Goal: Feedback & Contribution: Submit feedback/report problem

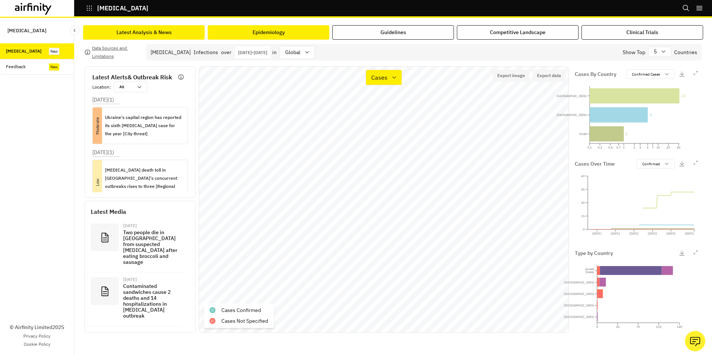
click at [151, 35] on div "Latest Analysis & News" at bounding box center [143, 33] width 55 height 8
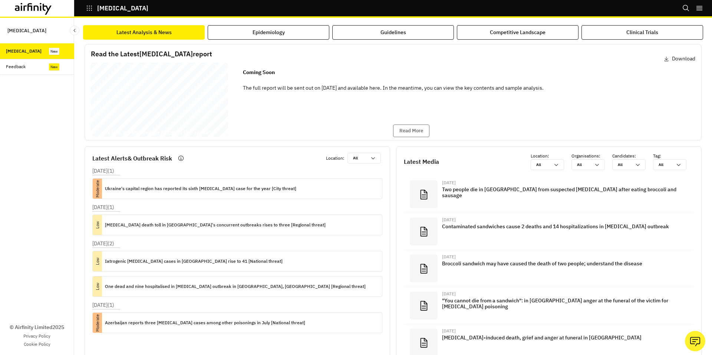
click at [218, 105] on div "Botulism Report 27 August 2025 © 2025 Airfinity – Private & Co nfidential Last …" at bounding box center [159, 101] width 137 height 77
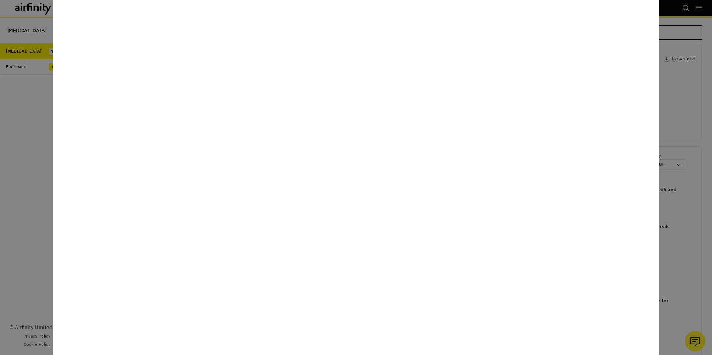
click at [41, 146] on div at bounding box center [356, 177] width 712 height 355
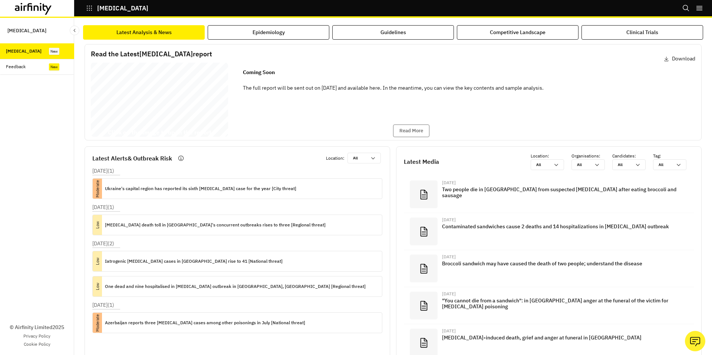
scroll to position [22, 0]
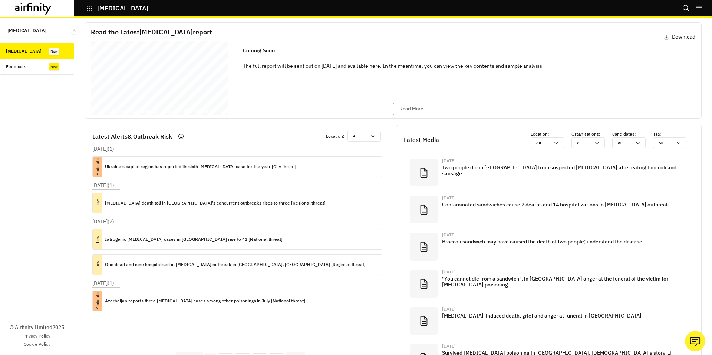
click at [162, 90] on div "Botulism Report 27 August 2025 © 2025 Airfinity – Private & Co nfidential Last …" at bounding box center [159, 79] width 137 height 77
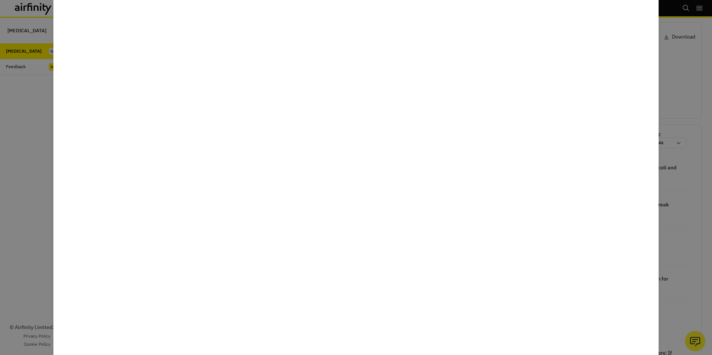
click at [0, 96] on div at bounding box center [356, 177] width 712 height 355
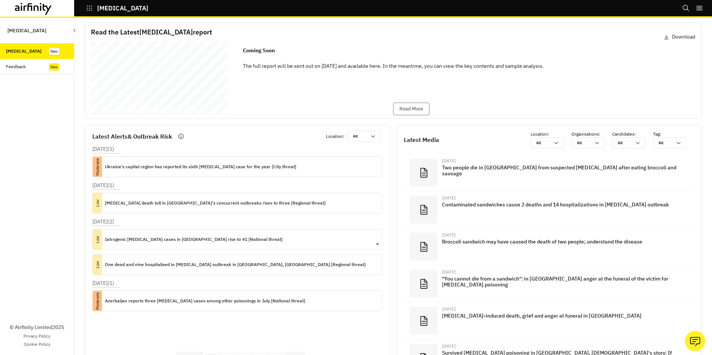
click at [219, 237] on p "Iatrogenic [MEDICAL_DATA] cases in [GEOGRAPHIC_DATA] rise to 41 [National threa…" at bounding box center [194, 239] width 178 height 8
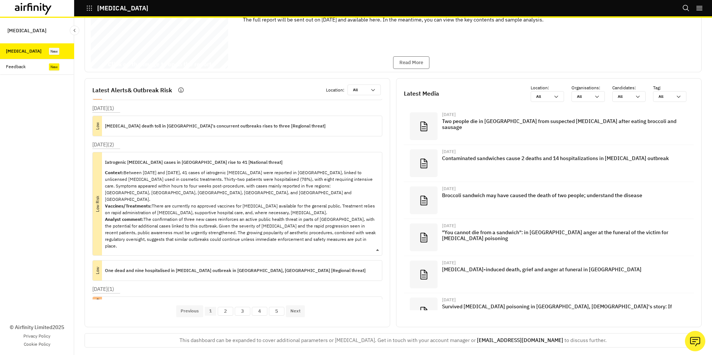
scroll to position [31, 0]
click at [361, 211] on p "Context: Between 4 June and 6 August 2025, 41 cases of iatrogenic botulism were…" at bounding box center [240, 209] width 271 height 80
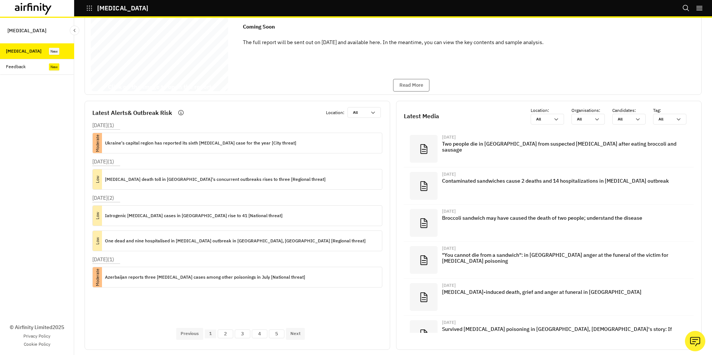
scroll to position [0, 0]
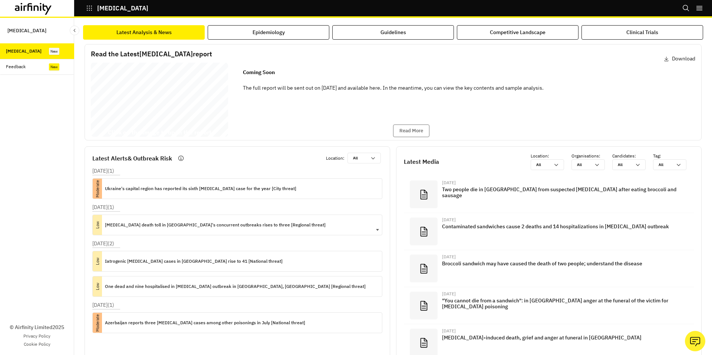
click at [269, 228] on p "Botulism death toll in Italy's concurrent outbreaks rises to three [Regional th…" at bounding box center [215, 225] width 221 height 8
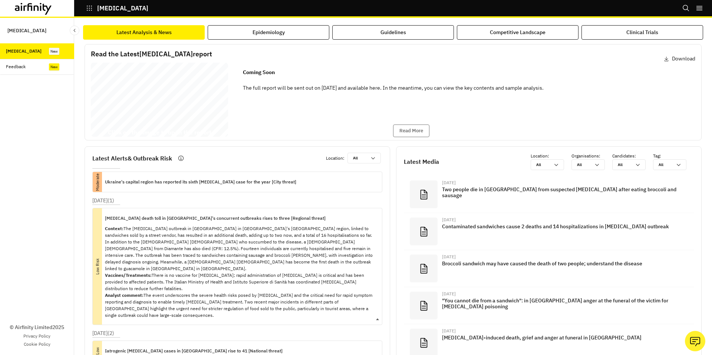
scroll to position [7, 0]
click at [370, 239] on p "Context: The foodborne botulism outbreak in Diamante in Italy's Calabria region…" at bounding box center [240, 271] width 271 height 93
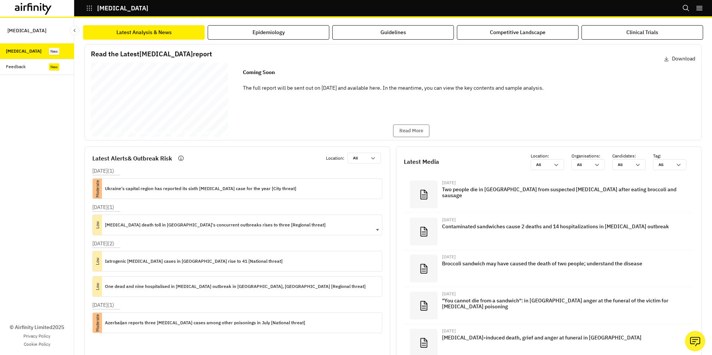
scroll to position [0, 0]
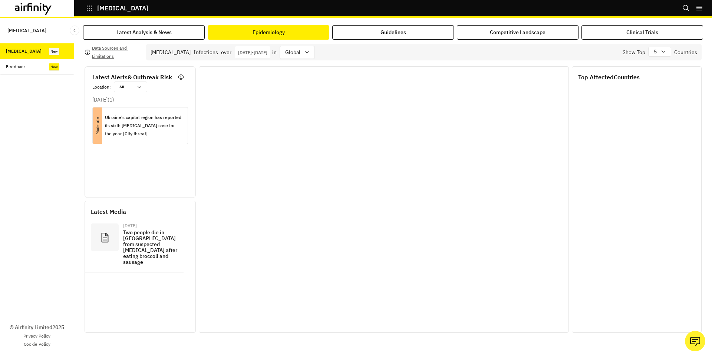
click at [279, 35] on div "Epidemiology" at bounding box center [268, 33] width 32 height 8
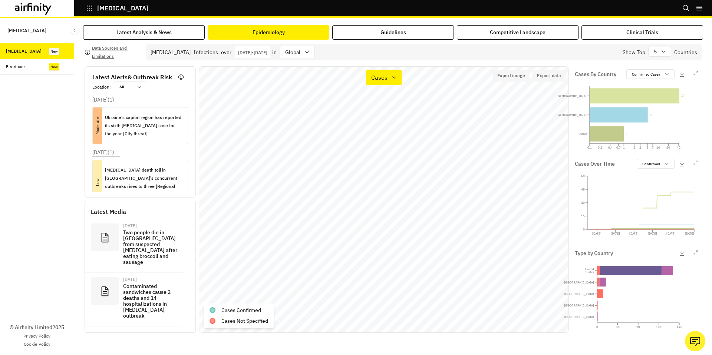
click at [175, 40] on div "Data Sources and Limitations Botulism Infections over Jan 1st 2025 - Aug 19th 2…" at bounding box center [393, 186] width 620 height 293
click at [171, 37] on button "Latest Analysis & News" at bounding box center [144, 32] width 122 height 14
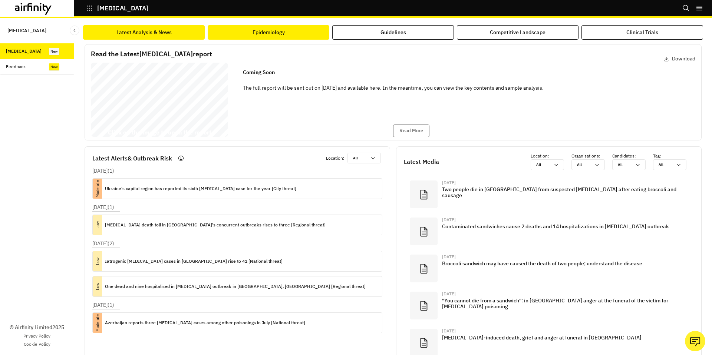
click at [243, 34] on button "Epidemiology" at bounding box center [269, 32] width 122 height 14
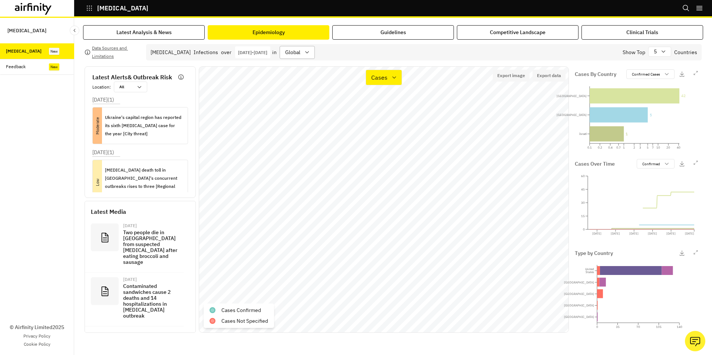
click at [310, 52] on icon at bounding box center [307, 52] width 6 height 6
type input "i"
click at [182, 37] on button "Latest Analysis & News" at bounding box center [144, 32] width 122 height 14
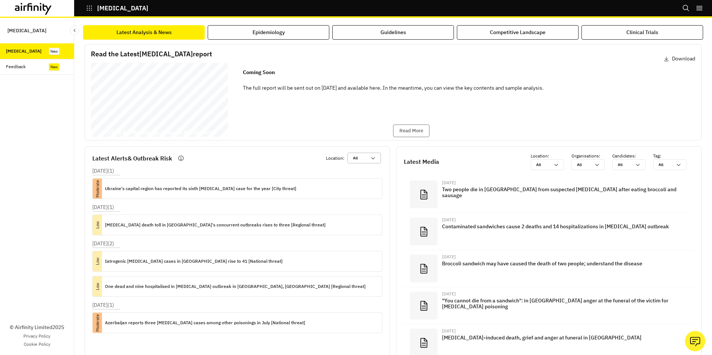
click at [365, 156] on div at bounding box center [359, 158] width 13 height 7
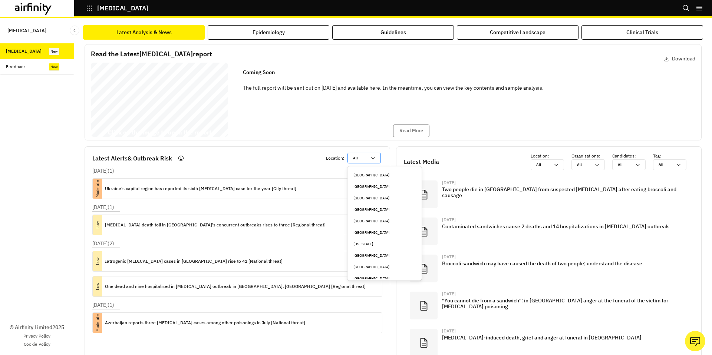
type input "g"
type input "ge"
type input "ger"
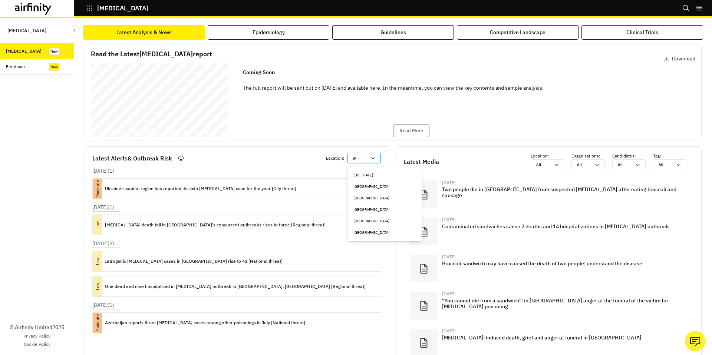
type input "germ"
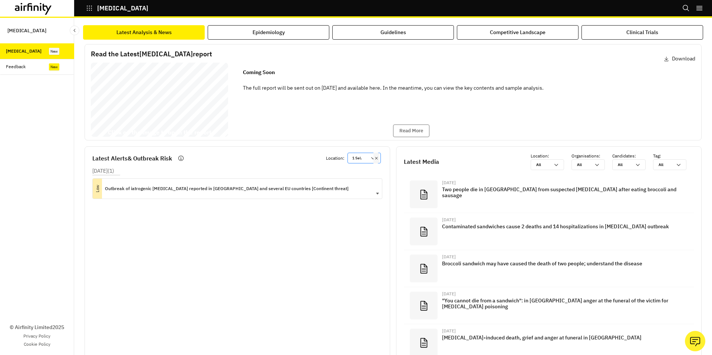
click at [284, 191] on p "Outbreak of iatrogenic botulism reported in Turkey and several EU countries [Co…" at bounding box center [227, 189] width 244 height 8
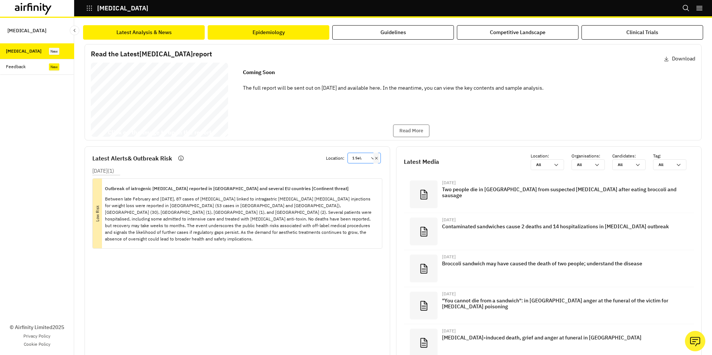
click at [278, 38] on button "Epidemiology" at bounding box center [269, 32] width 122 height 14
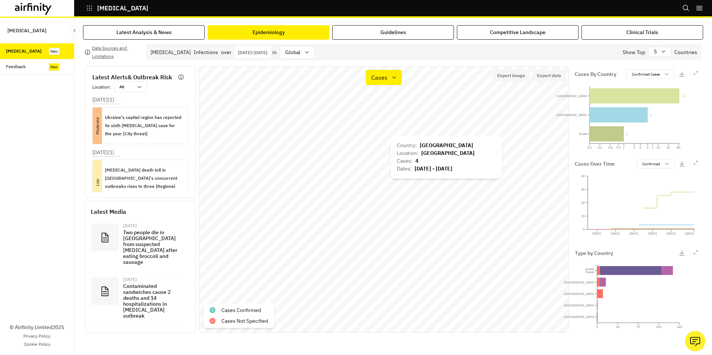
click at [393, 138] on div "Country : Germany Location : Germany Cases : 4 Dates : Jan 13, 2025 - Jun 15, 2…" at bounding box center [446, 157] width 111 height 43
click at [264, 54] on p "Jan 1st 2025 - Aug 19th 2025" at bounding box center [252, 53] width 29 height 6
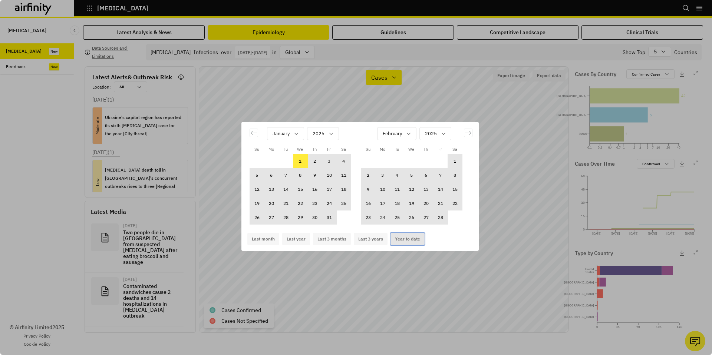
click at [410, 239] on button "Year to date" at bounding box center [407, 239] width 34 height 12
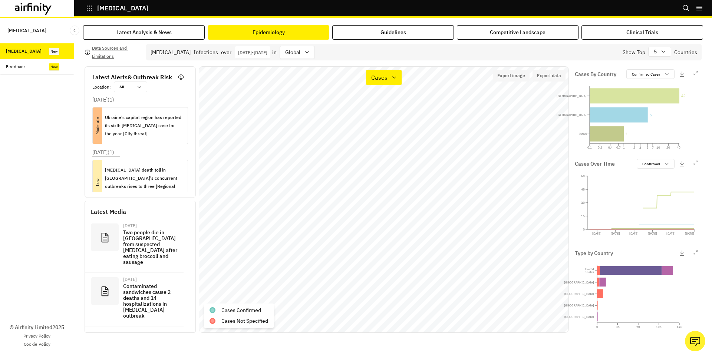
click at [249, 54] on p "Jan 1st 2025 - Aug 19th 2025" at bounding box center [252, 53] width 29 height 6
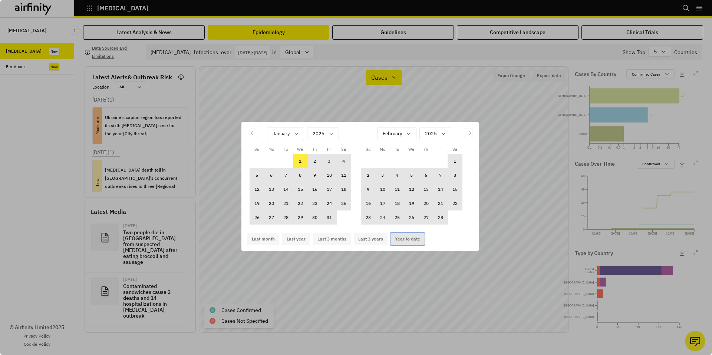
click at [408, 239] on button "Year to date" at bounding box center [407, 239] width 34 height 12
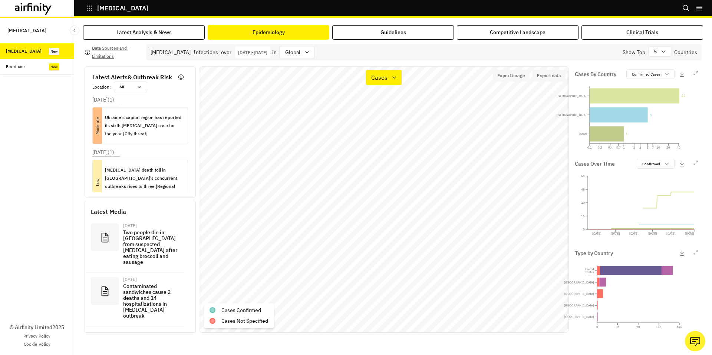
click at [248, 53] on p "Jan 1st 2025 - Aug 19th 2025" at bounding box center [252, 53] width 29 height 6
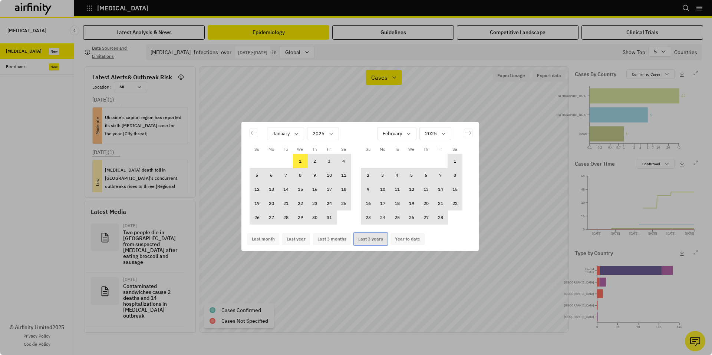
click at [373, 237] on button "Last 3 years" at bounding box center [371, 239] width 34 height 12
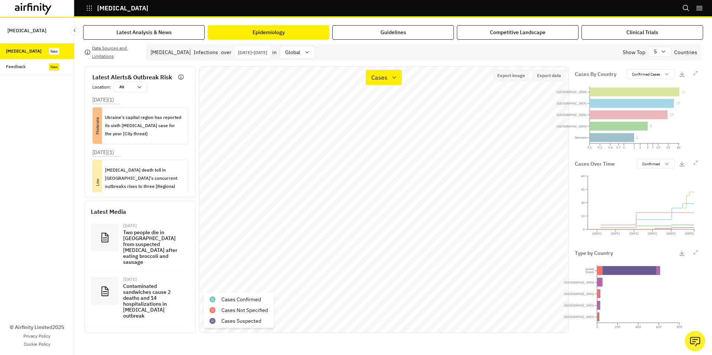
click at [267, 54] on p "Aug 19th 2022 - Aug 19th 2025" at bounding box center [252, 53] width 29 height 6
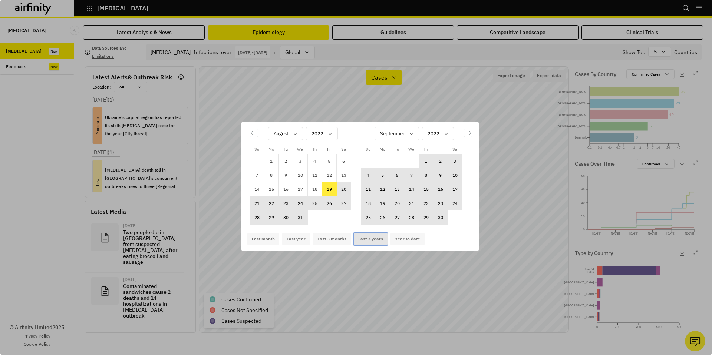
click at [373, 242] on button "Last 3 years" at bounding box center [371, 239] width 34 height 12
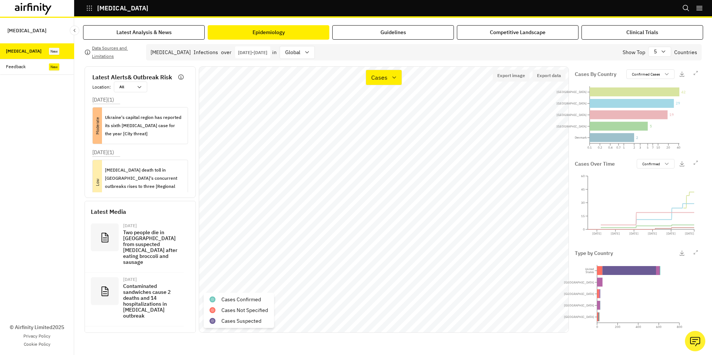
click at [254, 52] on p "Aug 19th 2022 - Aug 19th 2025" at bounding box center [252, 53] width 29 height 6
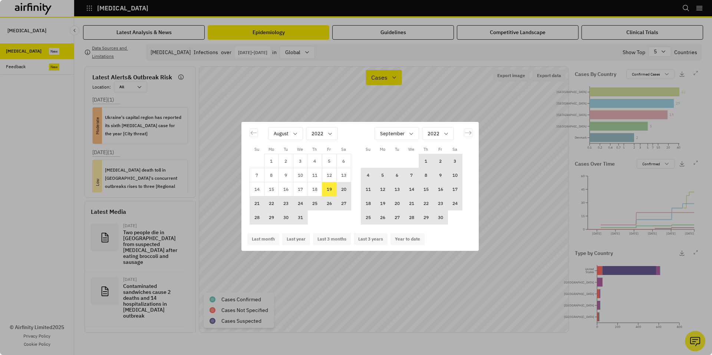
click at [254, 52] on div "Su Mo Tu We Th Fr Sa Su Mo Tu We Th Fr Sa July 2022 1 2 3 4 5 6 7 8 9 10 11 12 …" at bounding box center [356, 177] width 712 height 355
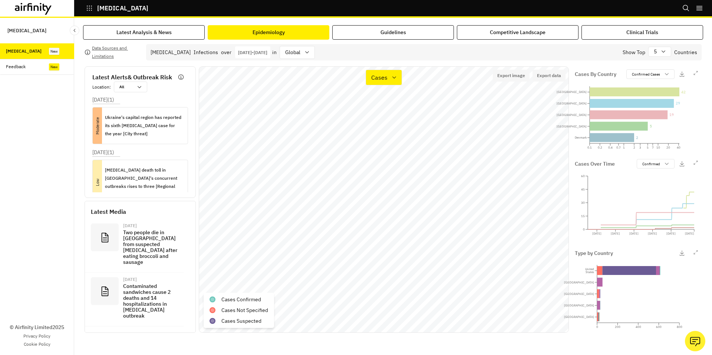
click at [254, 52] on p "Aug 19th 2022 - Aug 19th 2025" at bounding box center [252, 53] width 29 height 6
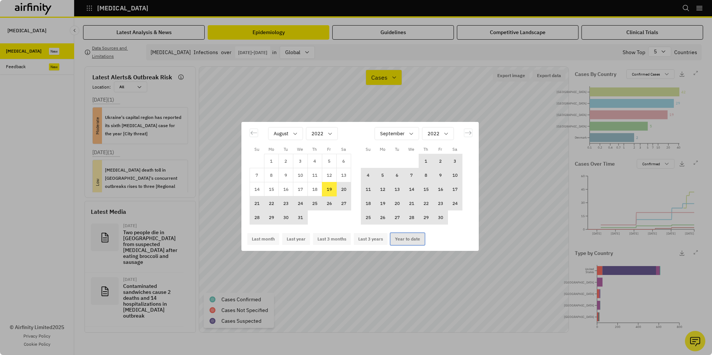
click at [407, 238] on button "Year to date" at bounding box center [407, 239] width 34 height 12
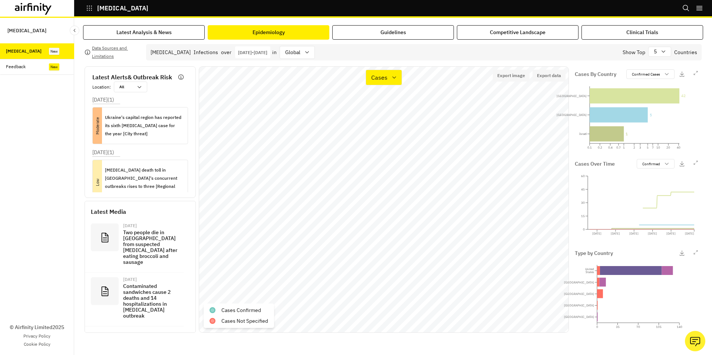
click at [267, 53] on p "Jan 1st 2025 - Aug 19th 2025" at bounding box center [252, 53] width 29 height 6
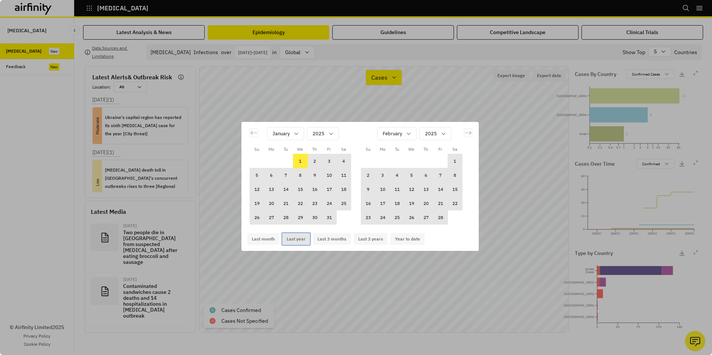
click at [289, 242] on button "Last year" at bounding box center [296, 239] width 28 height 12
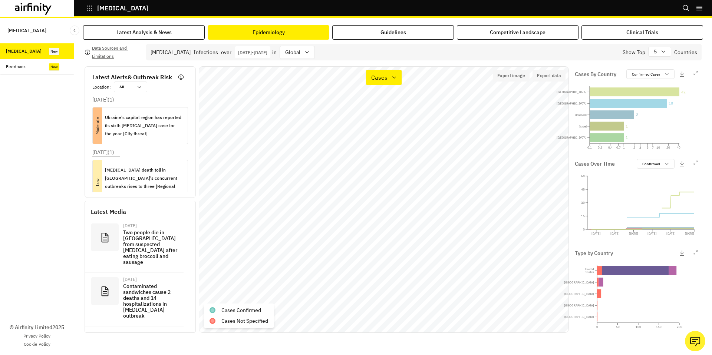
click at [270, 56] on div "Aug 19th 2024 - Aug 19th 2025" at bounding box center [252, 52] width 35 height 12
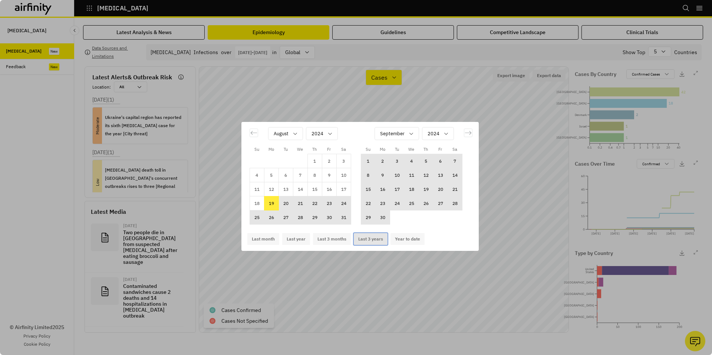
click at [371, 243] on button "Last 3 years" at bounding box center [371, 239] width 34 height 12
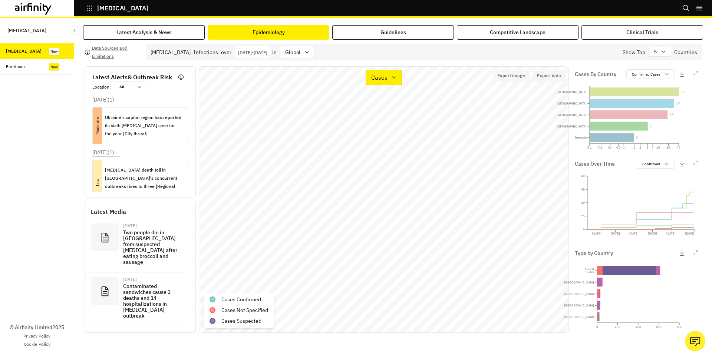
click at [391, 80] on icon at bounding box center [394, 78] width 6 height 6
click at [390, 110] on div "Types" at bounding box center [403, 113] width 62 height 9
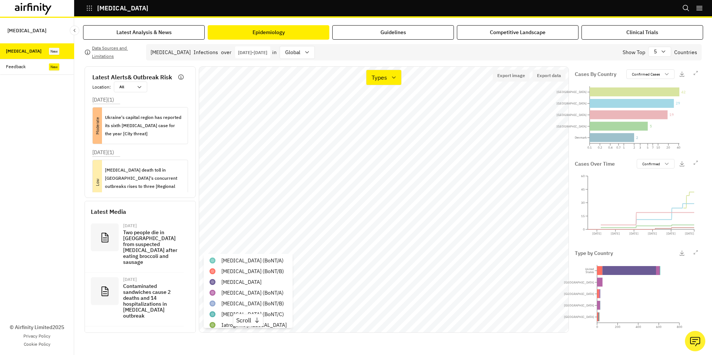
click at [281, 34] on div "Epidemiology" at bounding box center [268, 33] width 32 height 8
click at [158, 31] on div "Latest Analysis & News" at bounding box center [143, 33] width 55 height 8
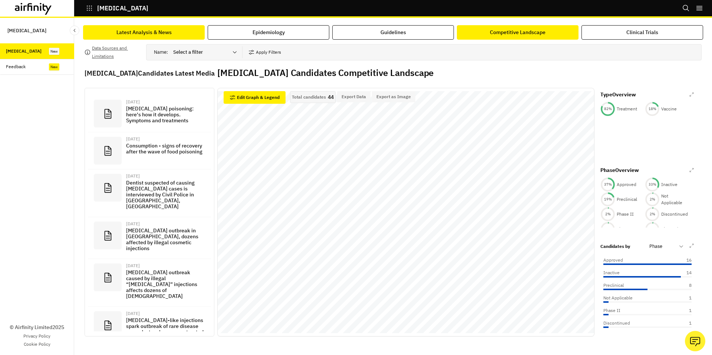
click at [191, 38] on button "Latest Analysis & News" at bounding box center [144, 32] width 122 height 14
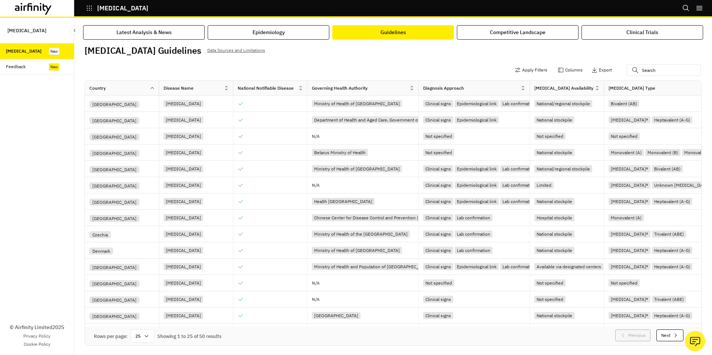
click at [219, 49] on p "Data Sources and Limitations" at bounding box center [236, 50] width 58 height 8
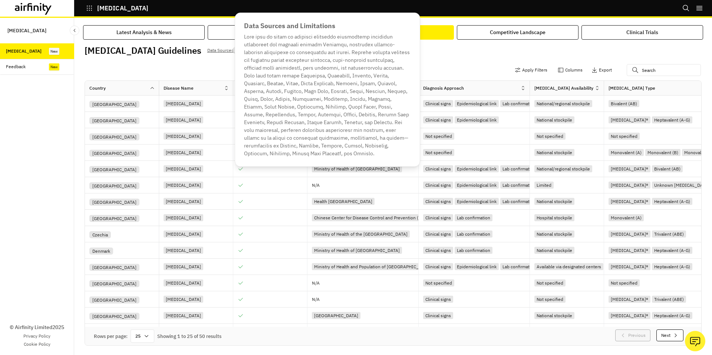
click at [219, 49] on p "Data Sources and Limitations" at bounding box center [236, 50] width 58 height 8
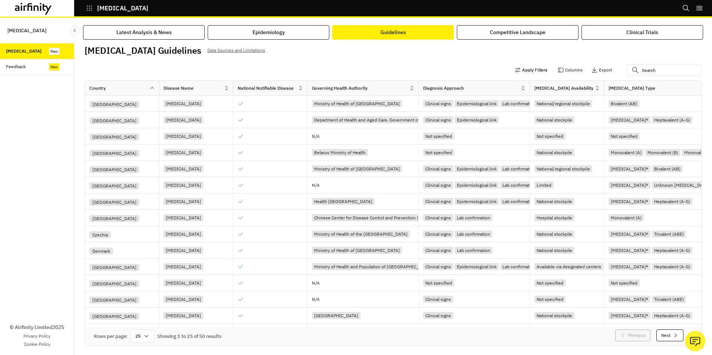
click at [530, 70] on button "Apply Filters" at bounding box center [530, 70] width 33 height 12
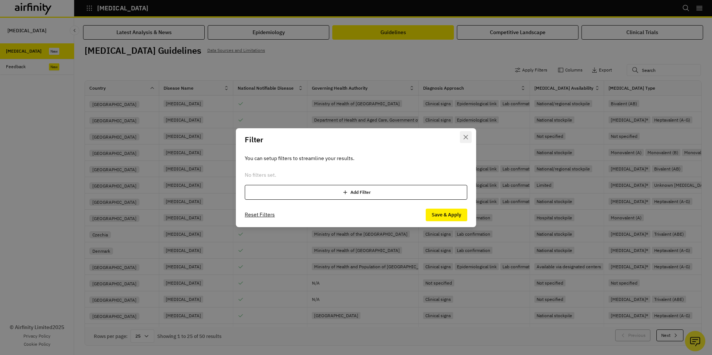
click at [467, 137] on icon "Close" at bounding box center [465, 137] width 4 height 4
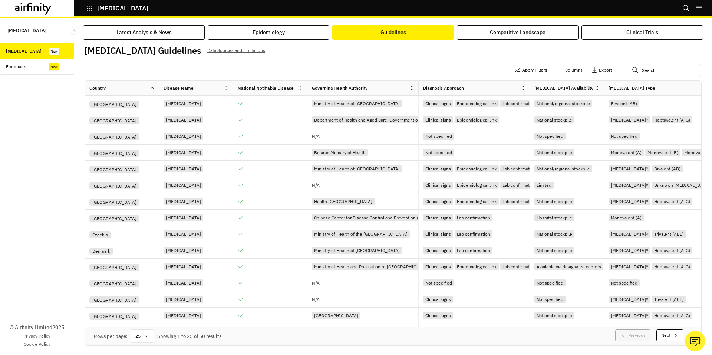
click at [526, 73] on button "Apply Filters" at bounding box center [530, 70] width 33 height 12
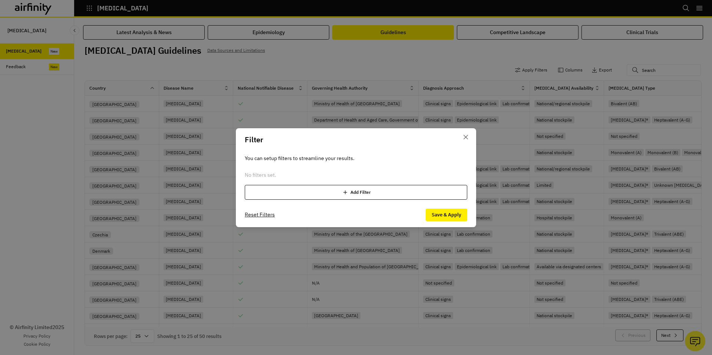
click at [381, 194] on div "Add Filter" at bounding box center [356, 192] width 222 height 15
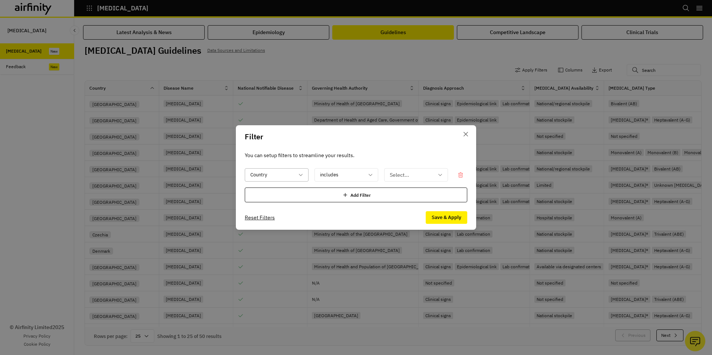
click at [290, 173] on div at bounding box center [272, 175] width 44 height 9
type input "anti"
click at [297, 208] on div "Antitoxin Type" at bounding box center [283, 208] width 65 height 8
click at [355, 173] on div at bounding box center [342, 175] width 44 height 9
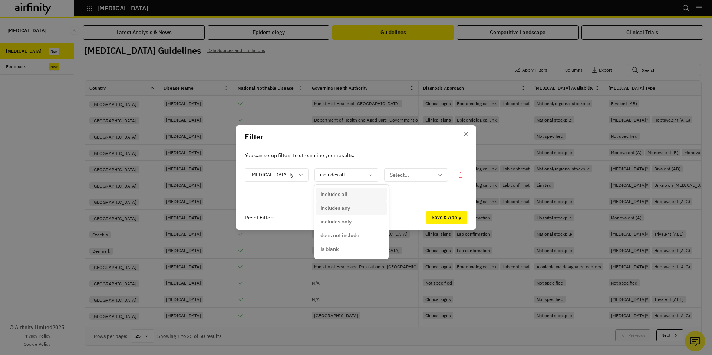
click at [350, 209] on div "includes any" at bounding box center [351, 208] width 62 height 8
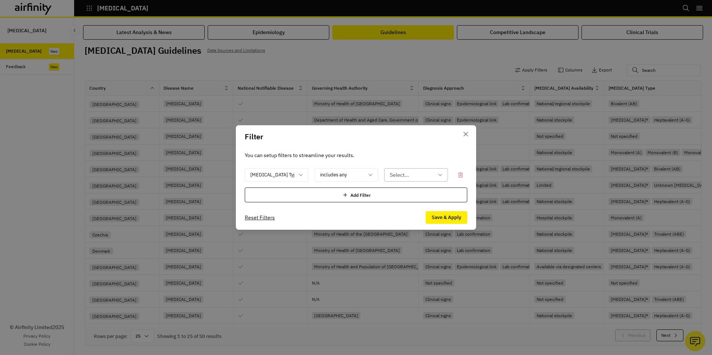
click at [427, 171] on div at bounding box center [412, 175] width 44 height 9
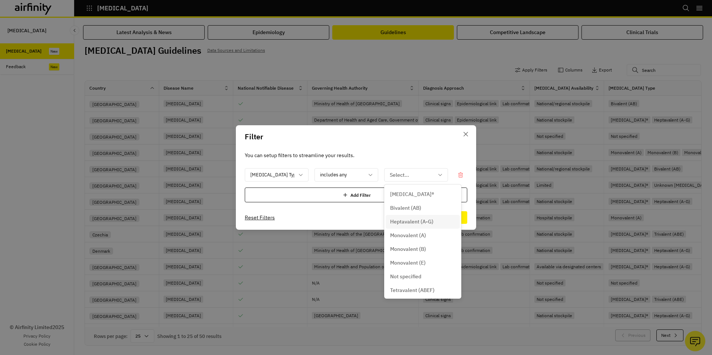
click at [424, 219] on p "Heptavalent (A-G)" at bounding box center [411, 222] width 43 height 8
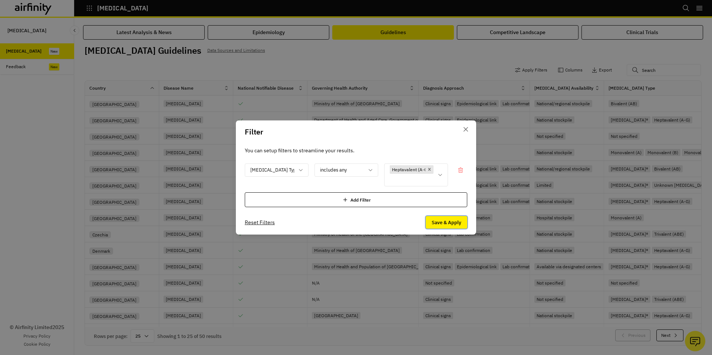
click at [453, 221] on button "Save & Apply" at bounding box center [447, 222] width 42 height 13
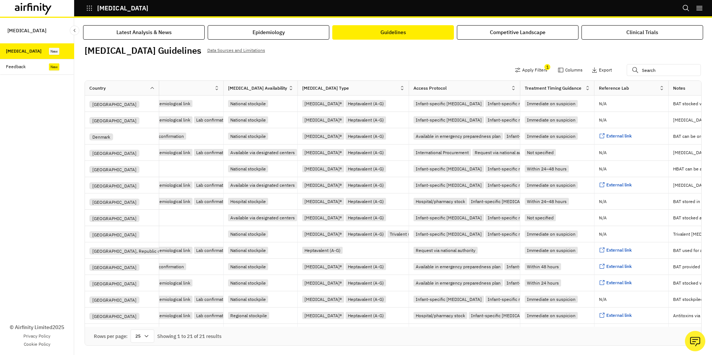
scroll to position [0, 228]
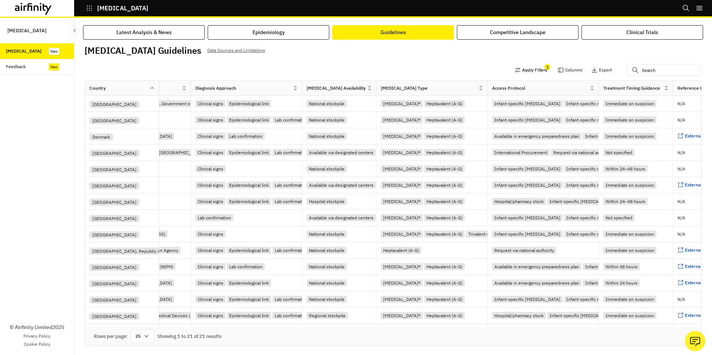
click at [542, 73] on button "Apply Filters" at bounding box center [530, 70] width 33 height 12
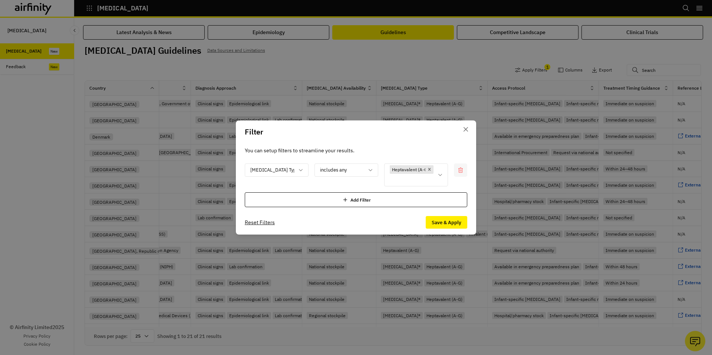
click at [464, 171] on div at bounding box center [460, 169] width 13 height 13
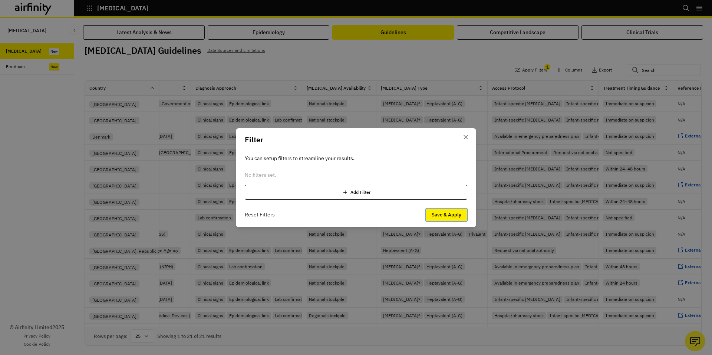
click at [457, 216] on button "Save & Apply" at bounding box center [447, 215] width 42 height 13
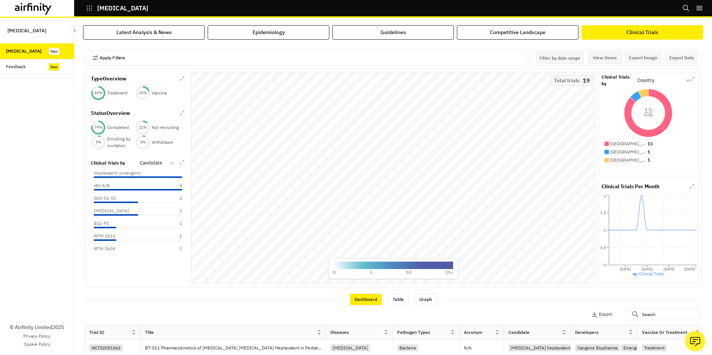
click at [110, 58] on button "Apply Filters" at bounding box center [108, 58] width 33 height 12
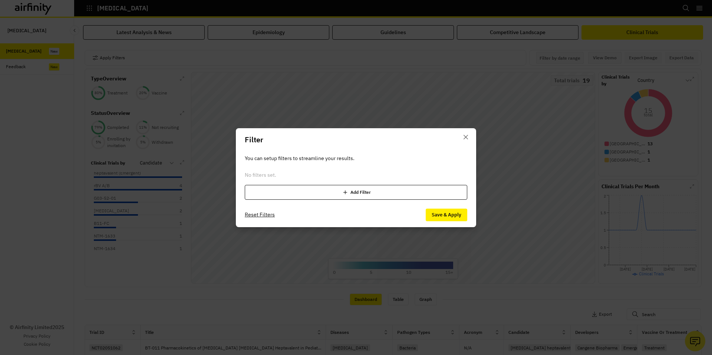
click at [279, 189] on div "Add Filter" at bounding box center [356, 192] width 222 height 15
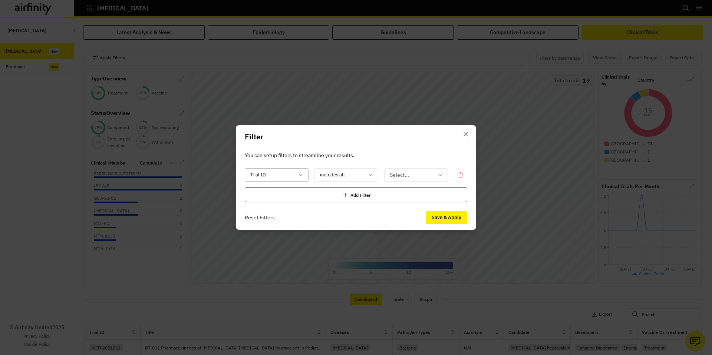
click at [273, 179] on div at bounding box center [272, 175] width 44 height 9
type input "name"
click at [314, 216] on footer "Reset Filters Save & Apply" at bounding box center [356, 217] width 240 height 24
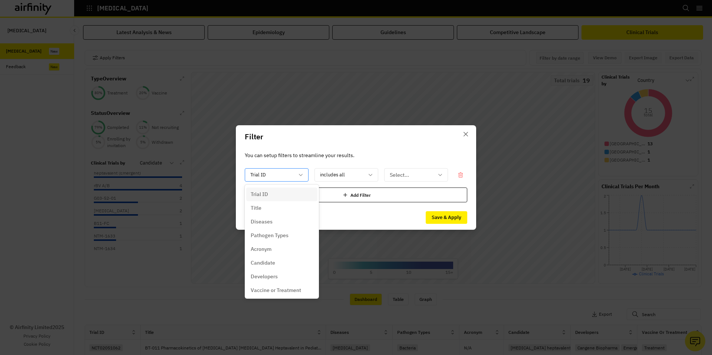
click at [304, 177] on div "Trial ID" at bounding box center [277, 174] width 64 height 13
click at [284, 213] on div "Candidate" at bounding box center [282, 212] width 62 height 8
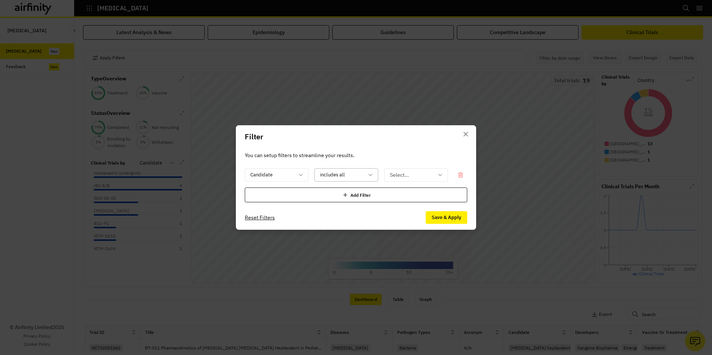
click at [367, 174] on div "includes all" at bounding box center [346, 174] width 64 height 13
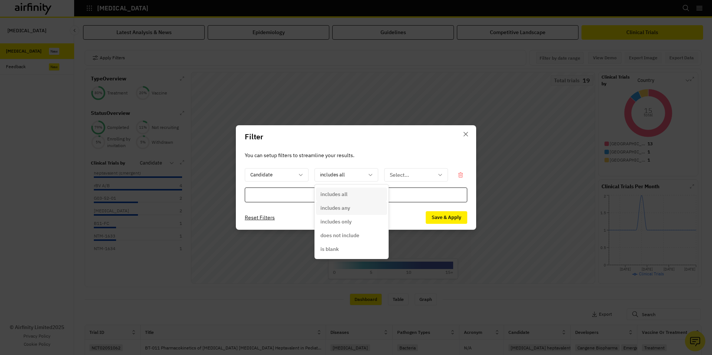
click at [344, 204] on p "includes any" at bounding box center [335, 208] width 30 height 8
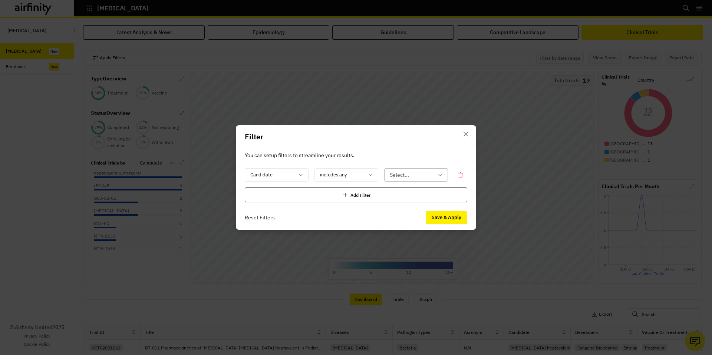
click at [393, 181] on div "Select..." at bounding box center [410, 175] width 53 height 12
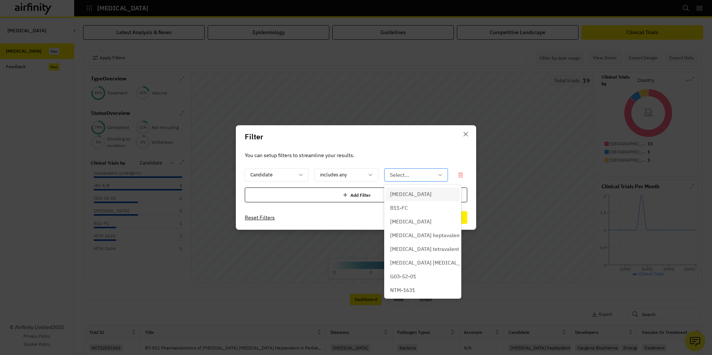
type input "g"
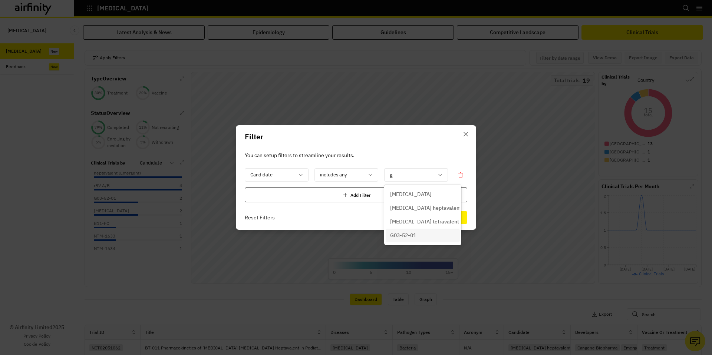
click at [403, 232] on p "G03-52-01" at bounding box center [403, 236] width 26 height 8
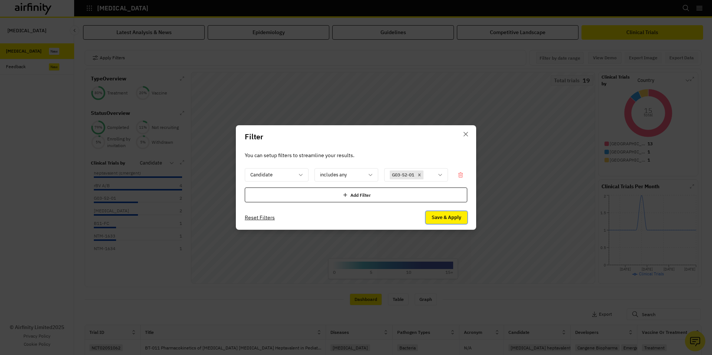
click at [449, 221] on button "Save & Apply" at bounding box center [447, 217] width 42 height 13
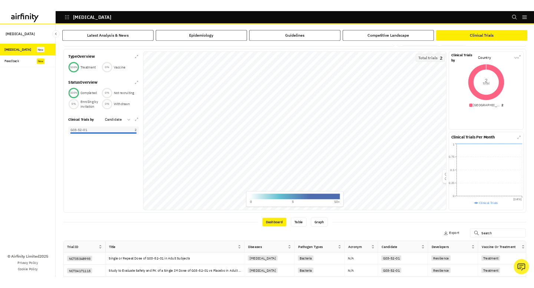
scroll to position [0, 0]
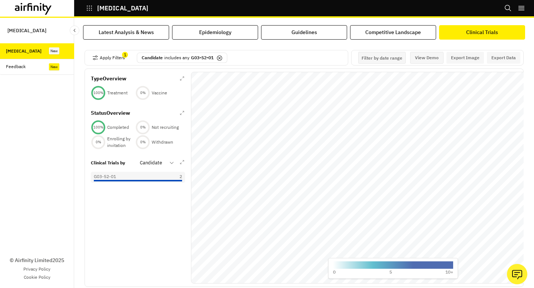
click at [59, 6] on div at bounding box center [44, 9] width 59 height 12
click at [51, 6] on icon at bounding box center [33, 9] width 37 height 12
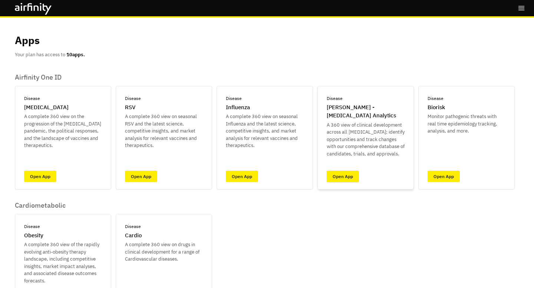
click at [341, 176] on link "Open App" at bounding box center [343, 176] width 32 height 11
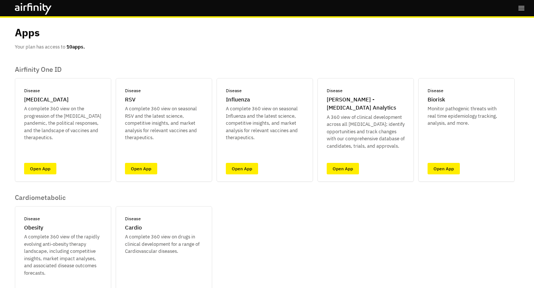
scroll to position [9, 0]
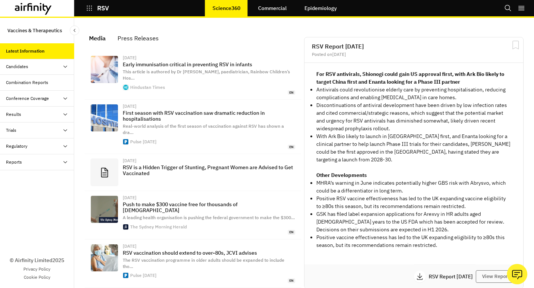
scroll to position [496, 222]
click at [284, 9] on link "Commercial" at bounding box center [272, 8] width 43 height 18
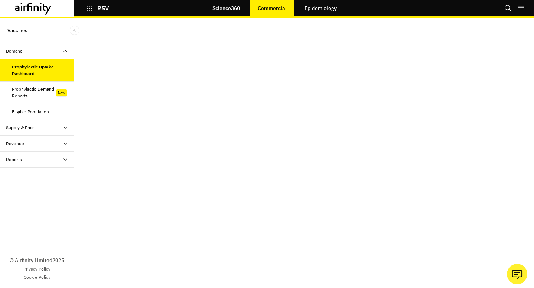
click at [49, 98] on div "Prophylactic Demand Reports" at bounding box center [34, 92] width 44 height 13
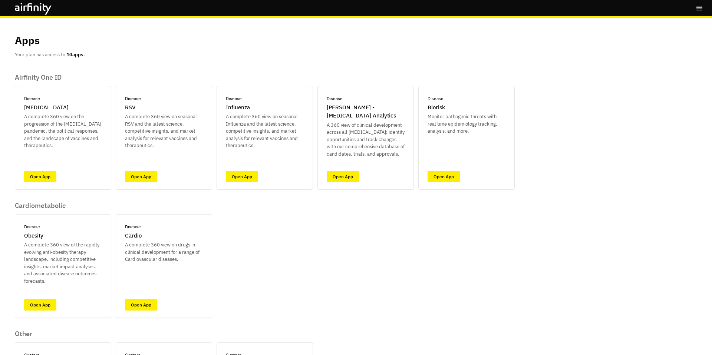
scroll to position [118, 0]
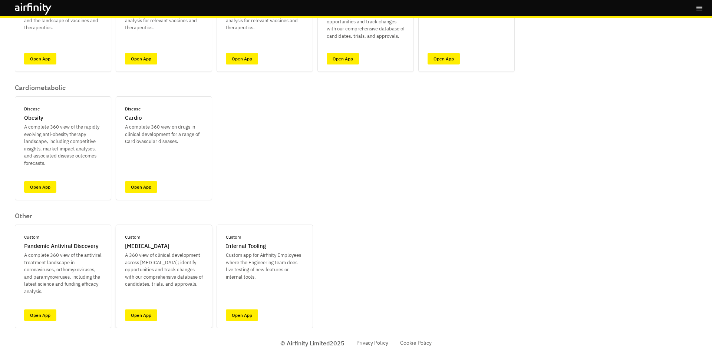
click at [147, 309] on div "Custom [MEDICAL_DATA] A 360 view of clinical development across [MEDICAL_DATA];…" at bounding box center [164, 277] width 96 height 104
click at [146, 310] on link "Open App" at bounding box center [141, 315] width 32 height 11
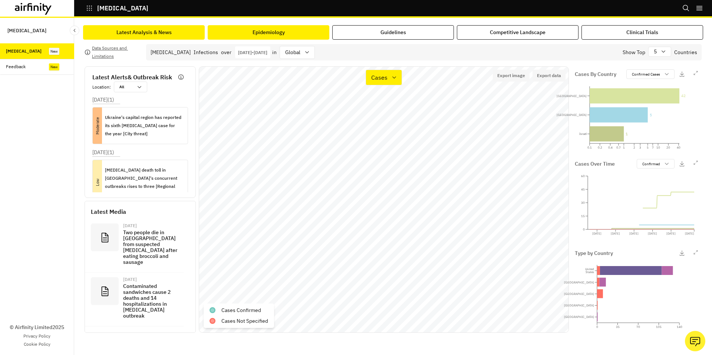
click div "Latest Analysis & News"
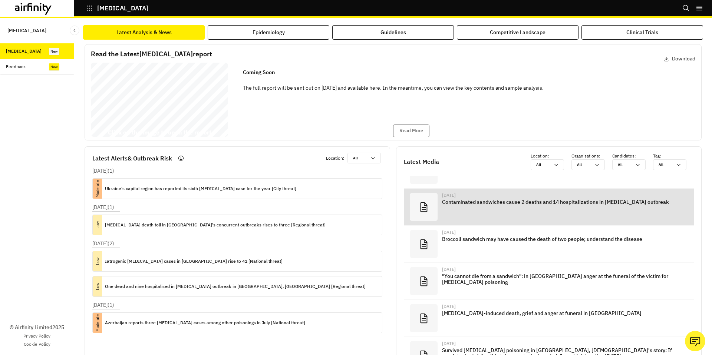
scroll to position [22, 0]
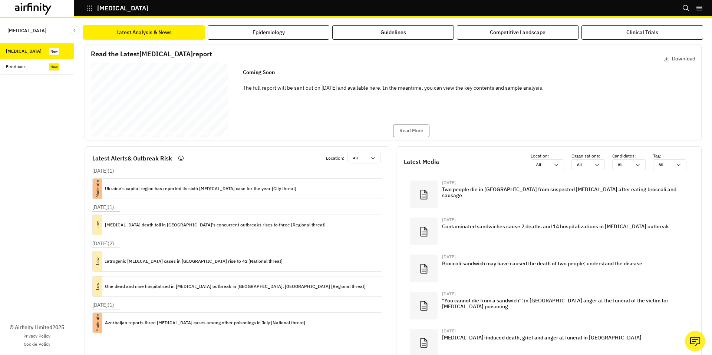
click at [191, 112] on div "[MEDICAL_DATA] Report [DATE] © 2025 Airfinity – Private & Co nfidential Last up…" at bounding box center [159, 101] width 137 height 77
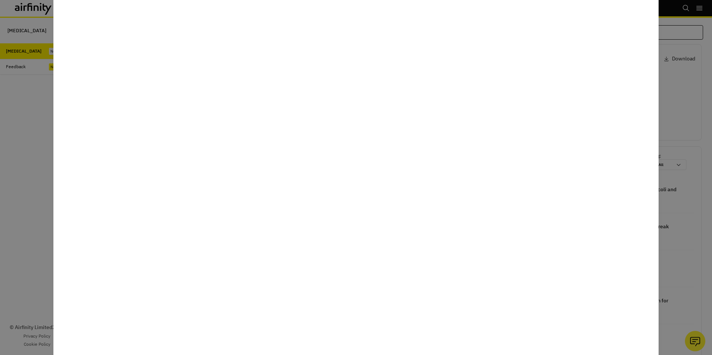
click at [42, 192] on div at bounding box center [356, 177] width 712 height 355
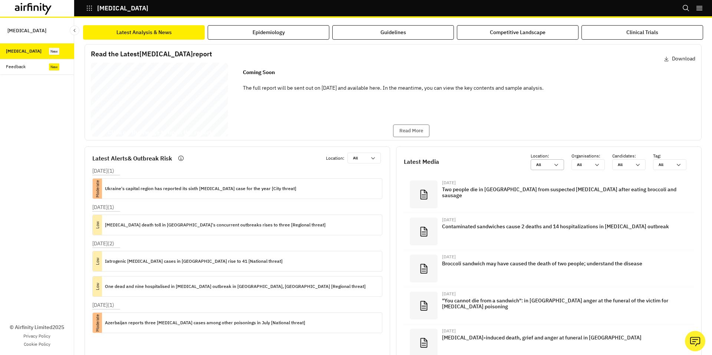
click at [560, 169] on div "All All" at bounding box center [546, 164] width 33 height 11
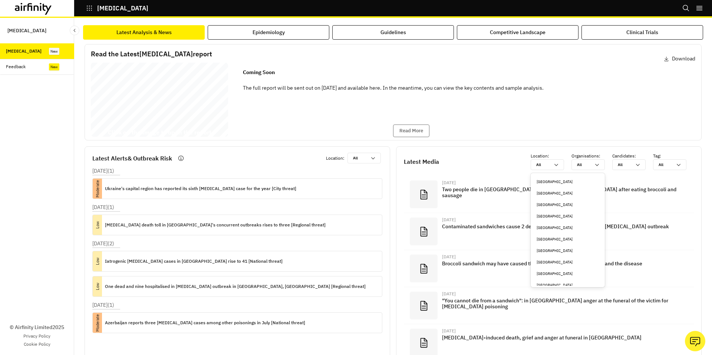
type input "j"
type input "ja"
type input "jap"
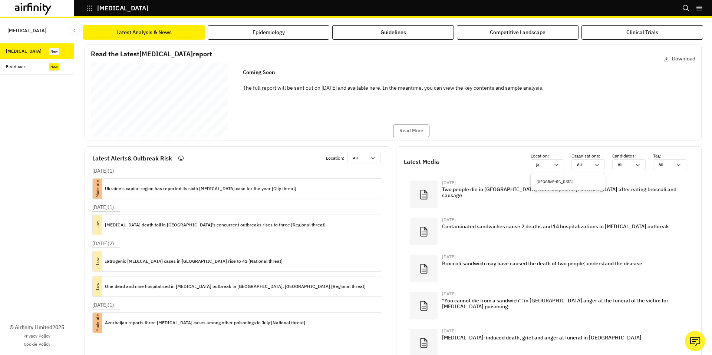
type input "jap"
type input "japa"
click at [555, 185] on div "[GEOGRAPHIC_DATA]" at bounding box center [567, 181] width 71 height 11
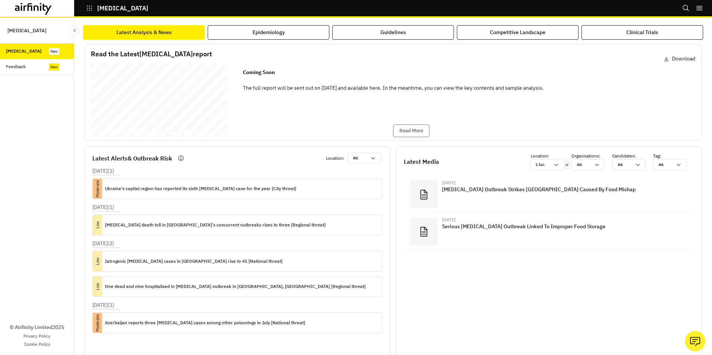
click at [220, 128] on div "[MEDICAL_DATA] Report [DATE] © 2025 Airfinity – Private & Co nfidential Last up…" at bounding box center [159, 101] width 137 height 77
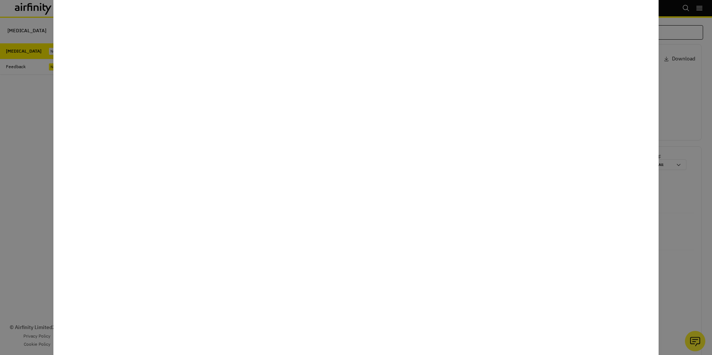
click at [24, 211] on div at bounding box center [356, 177] width 712 height 355
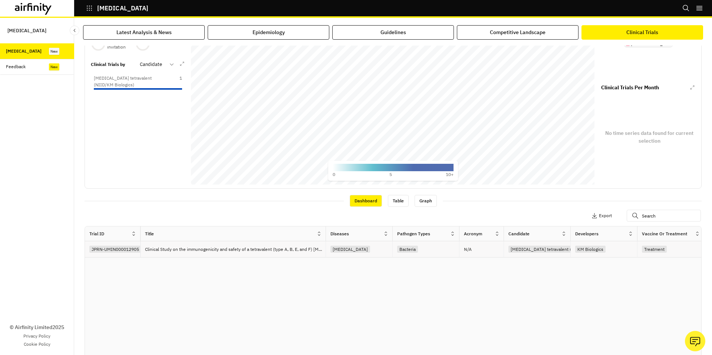
click at [461, 255] on div "N/A" at bounding box center [481, 249] width 44 height 16
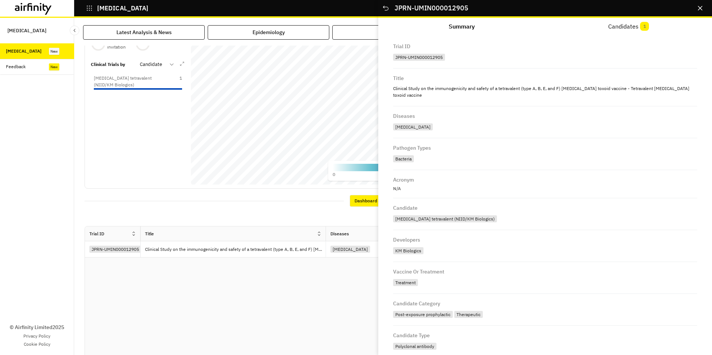
scroll to position [14, 0]
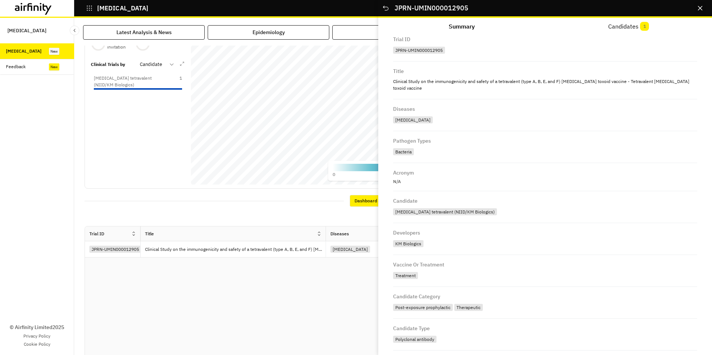
click at [698, 10] on icon "Close" at bounding box center [700, 8] width 4 height 4
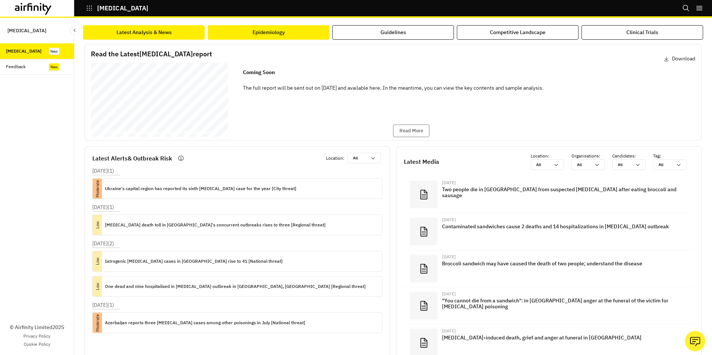
click at [314, 37] on button "Epidemiology" at bounding box center [269, 32] width 122 height 14
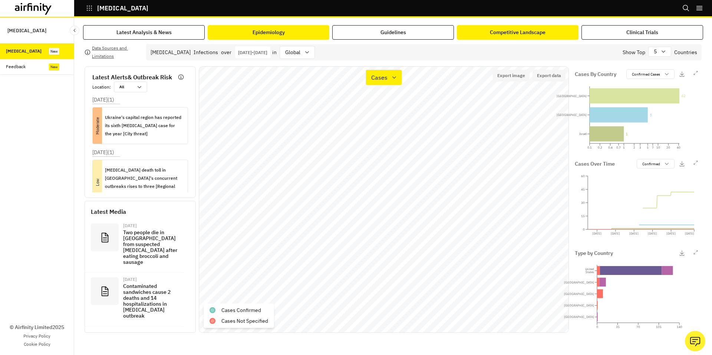
click at [516, 30] on div "Competitive Landscape" at bounding box center [518, 33] width 56 height 8
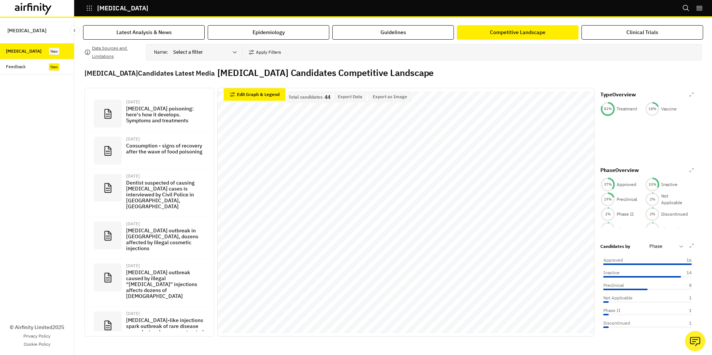
click at [205, 56] on div at bounding box center [200, 52] width 55 height 9
click at [269, 63] on div "Data Sources and Limitations Name : Select a filter Apply Filters [MEDICAL_DATA…" at bounding box center [393, 337] width 617 height 587
click at [271, 60] on div "Name : Select a filter Apply Filters" at bounding box center [423, 52] width 555 height 16
click at [269, 54] on button "Apply Filters" at bounding box center [264, 52] width 33 height 12
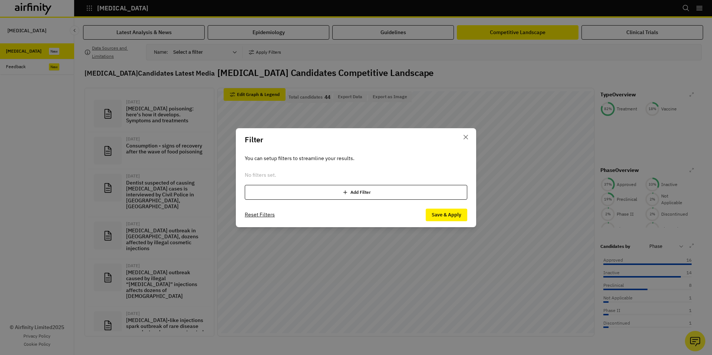
click at [291, 191] on div "Add Filter" at bounding box center [356, 192] width 222 height 15
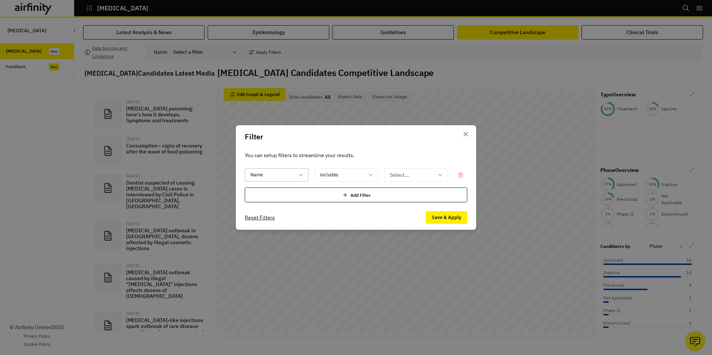
click at [276, 178] on div at bounding box center [272, 175] width 44 height 9
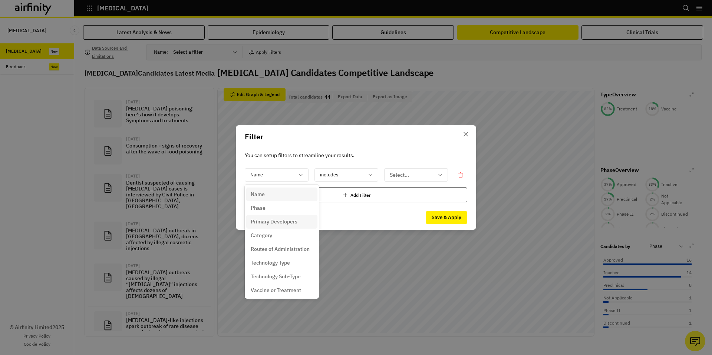
click at [275, 226] on div "Primary Developers" at bounding box center [281, 222] width 71 height 14
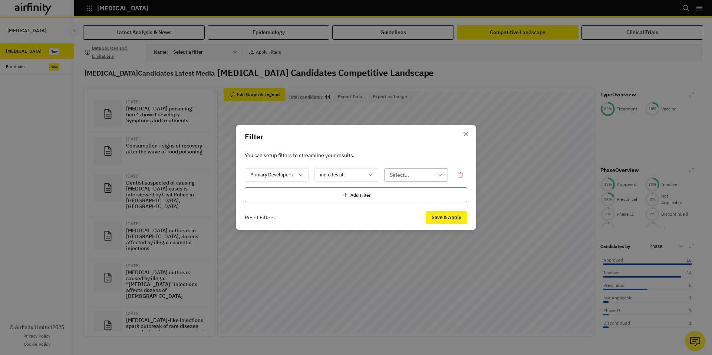
click at [396, 172] on div at bounding box center [412, 175] width 44 height 9
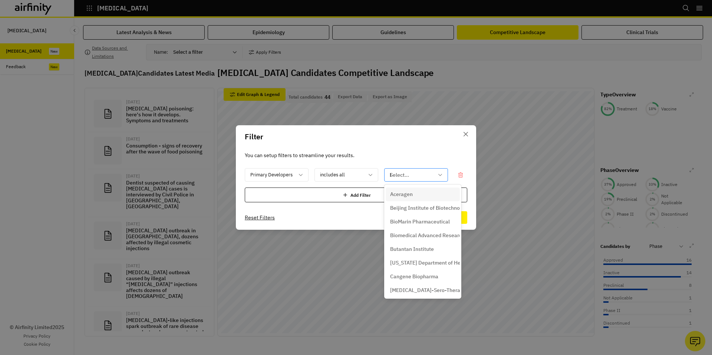
type input "km"
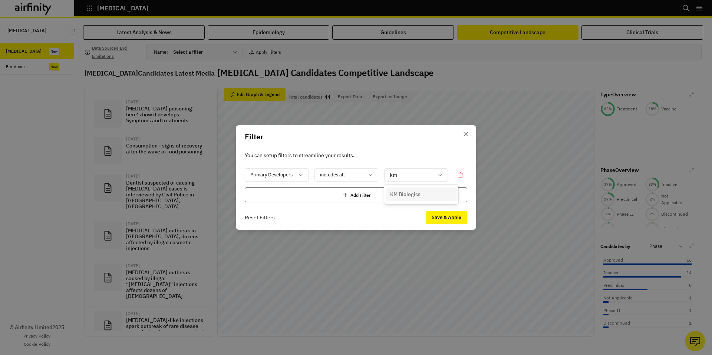
click at [400, 192] on p "KM Biologics" at bounding box center [405, 195] width 30 height 8
click at [449, 218] on button "Save & Apply" at bounding box center [447, 217] width 42 height 13
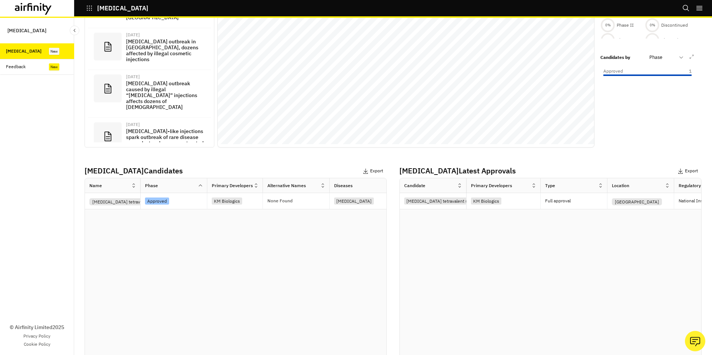
scroll to position [230, 0]
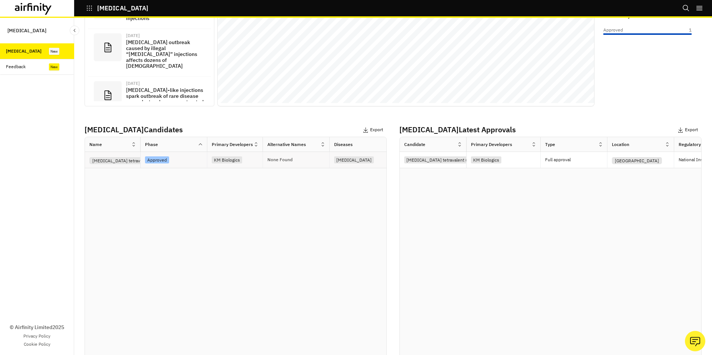
click at [260, 159] on div "KM Biologics" at bounding box center [237, 160] width 51 height 10
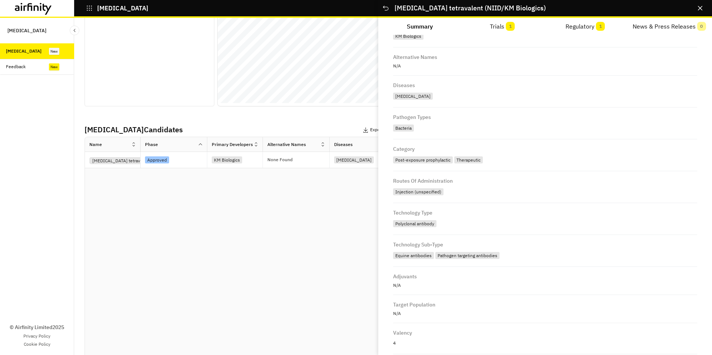
scroll to position [0, 0]
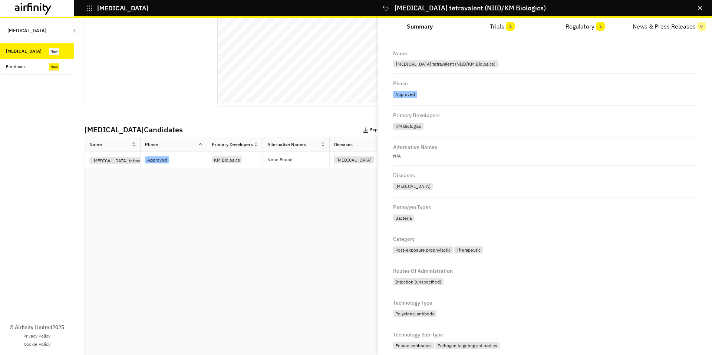
click at [506, 25] on button "Trials 1" at bounding box center [502, 27] width 83 height 18
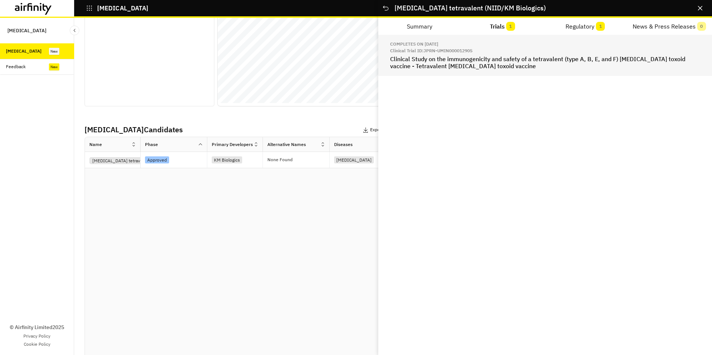
click at [577, 53] on p "Clinical Trial ID: JPRN-UMIN000012905" at bounding box center [545, 50] width 310 height 7
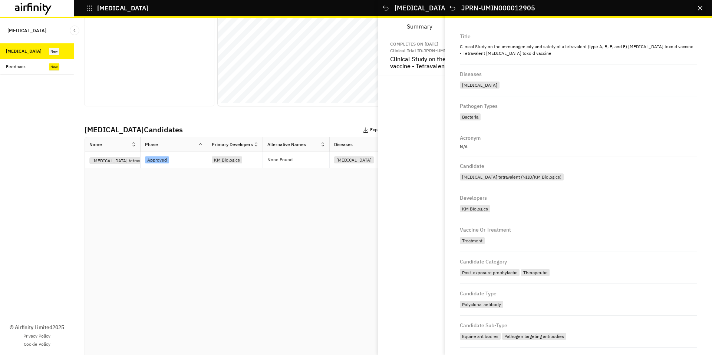
click at [702, 13] on button "Close" at bounding box center [700, 8] width 12 height 12
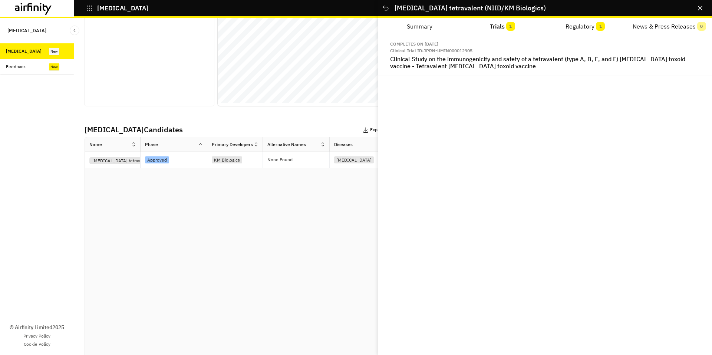
click at [590, 29] on button "Regulatory 1" at bounding box center [585, 27] width 83 height 18
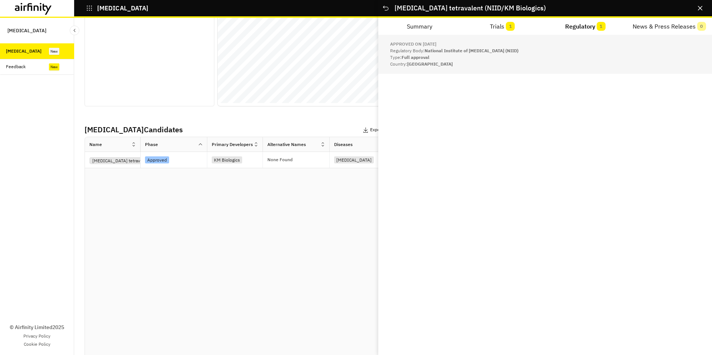
click at [582, 57] on p "Type: Full approval" at bounding box center [545, 57] width 310 height 7
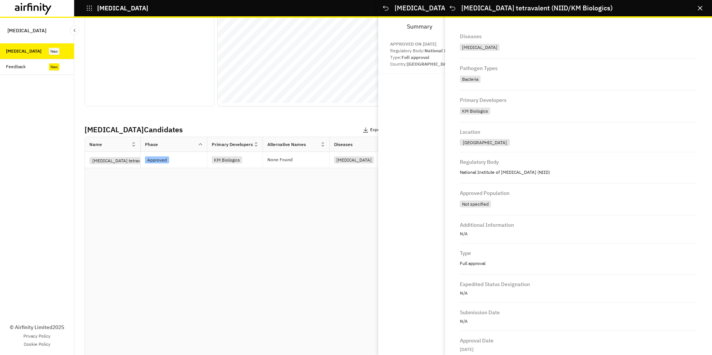
click at [702, 6] on button "Close" at bounding box center [700, 8] width 12 height 12
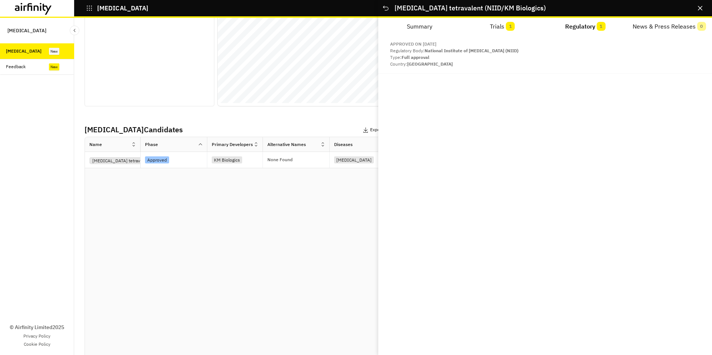
click at [702, 6] on button "Close" at bounding box center [700, 8] width 12 height 12
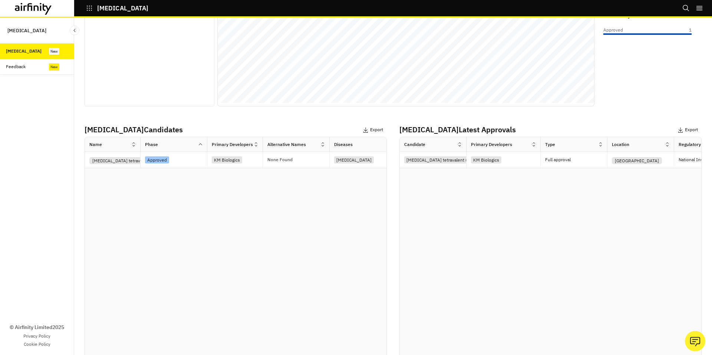
click at [568, 166] on div "Full approval" at bounding box center [576, 160] width 62 height 16
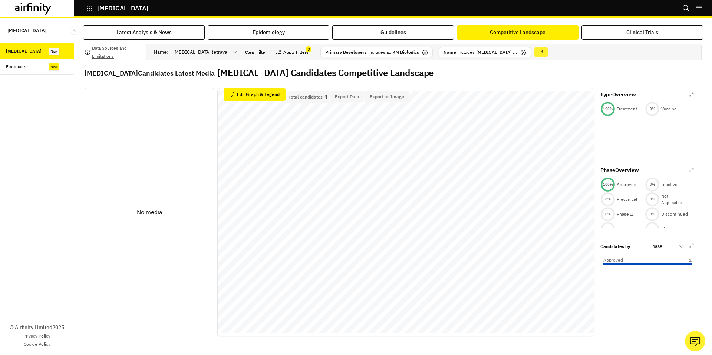
click at [261, 49] on button "Clear Filter" at bounding box center [255, 52] width 27 height 8
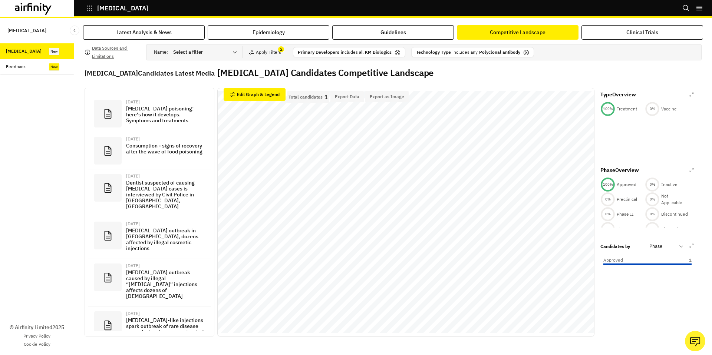
click at [395, 53] on icon at bounding box center [397, 52] width 5 height 5
click at [394, 53] on p "Polyclonal antibody" at bounding box center [381, 52] width 41 height 7
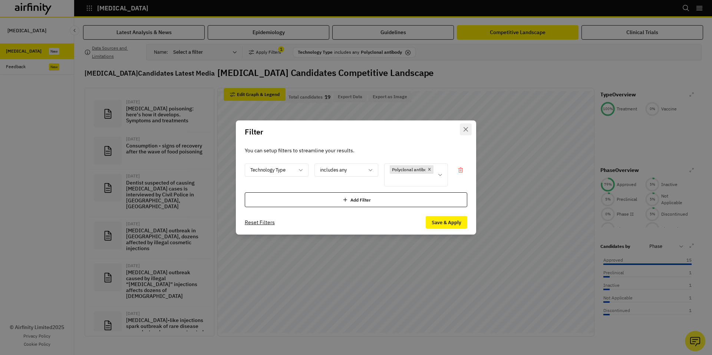
click at [466, 131] on icon "Close" at bounding box center [465, 129] width 4 height 4
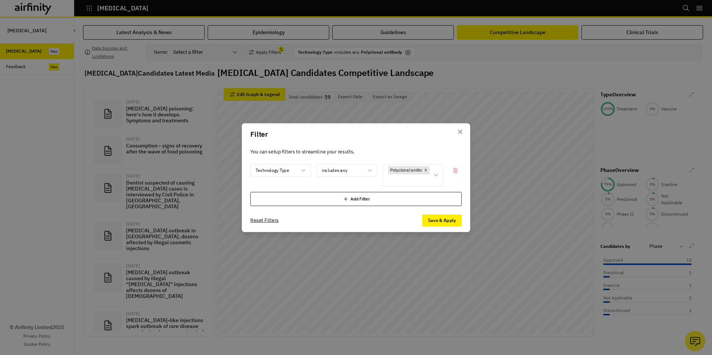
scroll to position [22, 0]
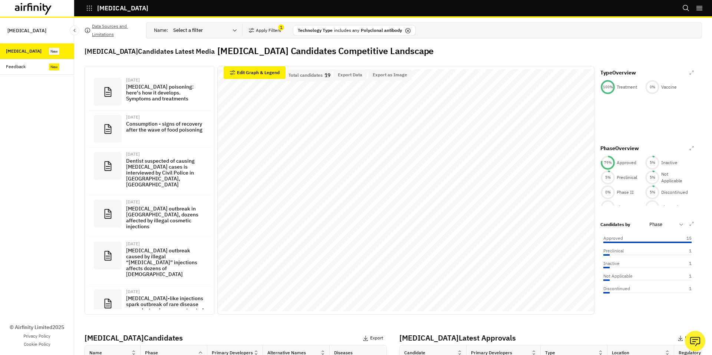
click at [405, 28] on icon at bounding box center [408, 31] width 6 height 6
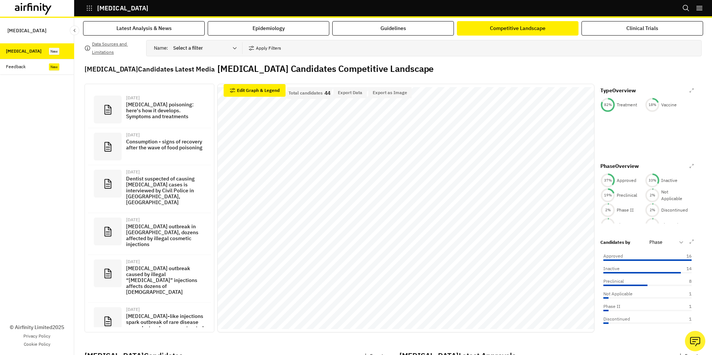
scroll to position [5, 0]
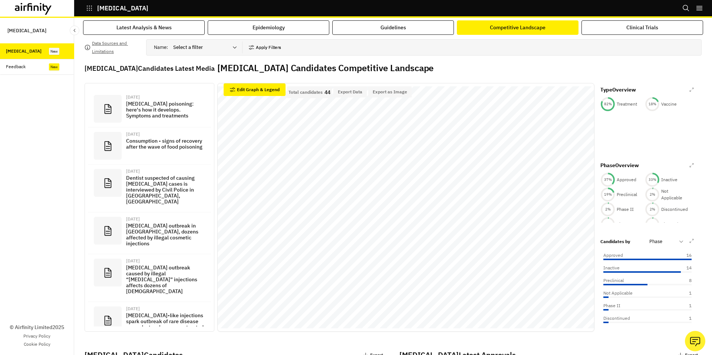
click at [271, 48] on button "Apply Filters" at bounding box center [264, 48] width 33 height 12
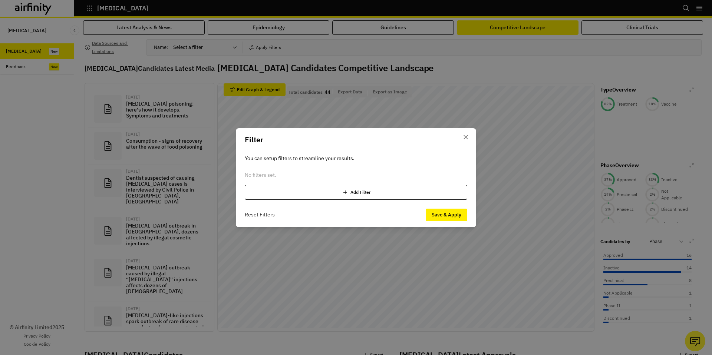
click at [305, 190] on div "Add Filter" at bounding box center [356, 192] width 222 height 15
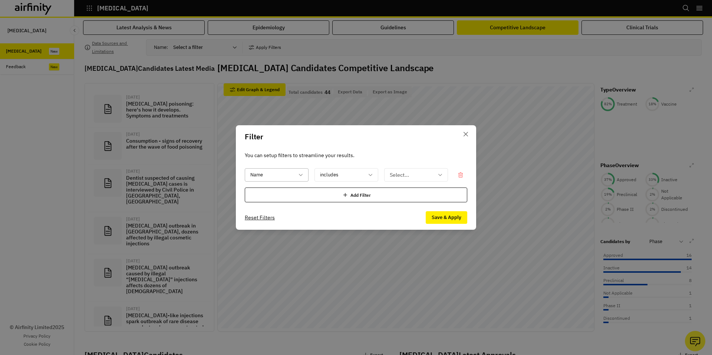
click at [284, 178] on div at bounding box center [272, 175] width 44 height 9
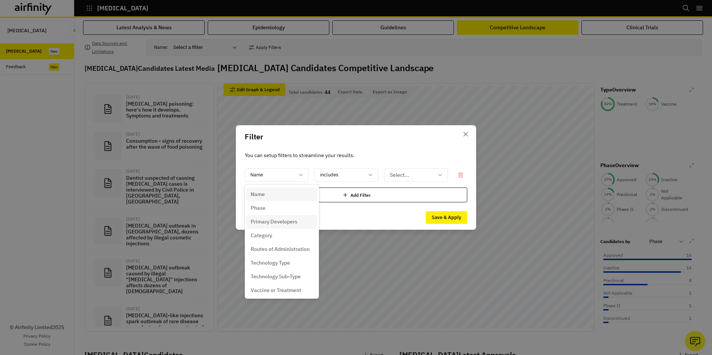
click at [282, 220] on p "Primary Developers" at bounding box center [274, 222] width 47 height 8
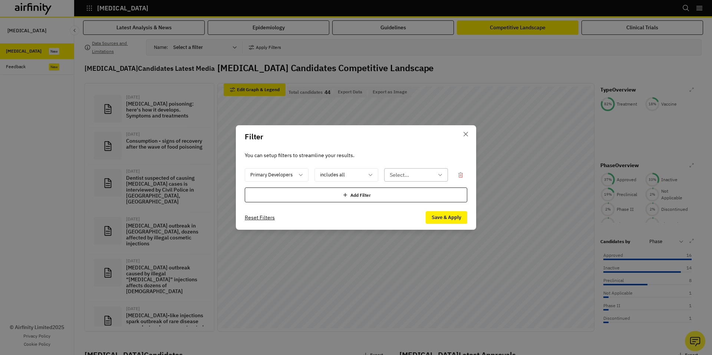
click at [396, 176] on div at bounding box center [412, 175] width 44 height 9
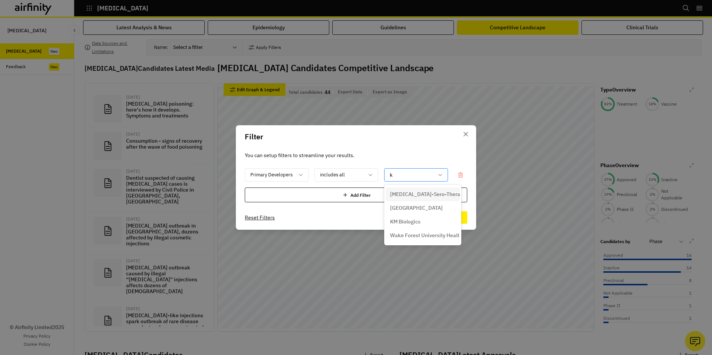
type input "km"
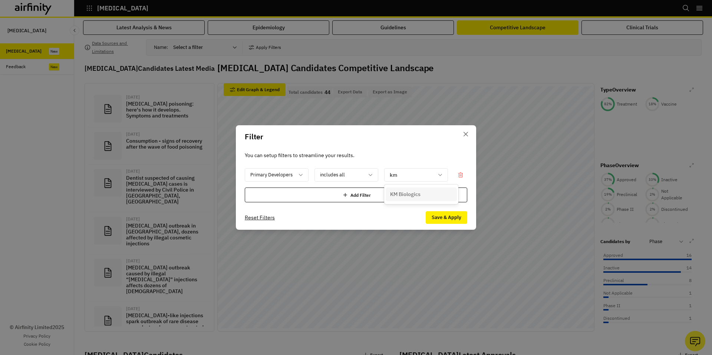
click at [403, 193] on p "KM Biologics" at bounding box center [405, 195] width 30 height 8
click at [433, 216] on button "Save & Apply" at bounding box center [447, 217] width 42 height 13
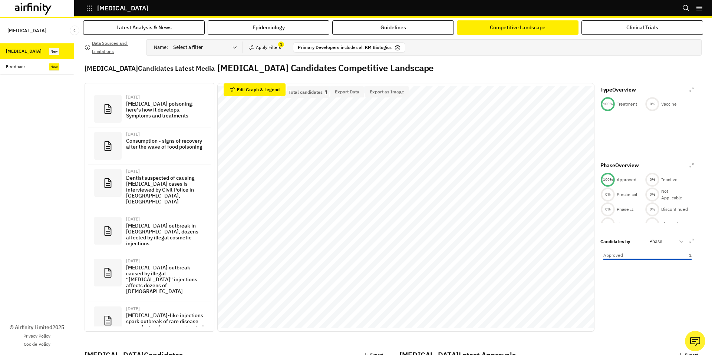
click at [211, 51] on div at bounding box center [200, 47] width 55 height 9
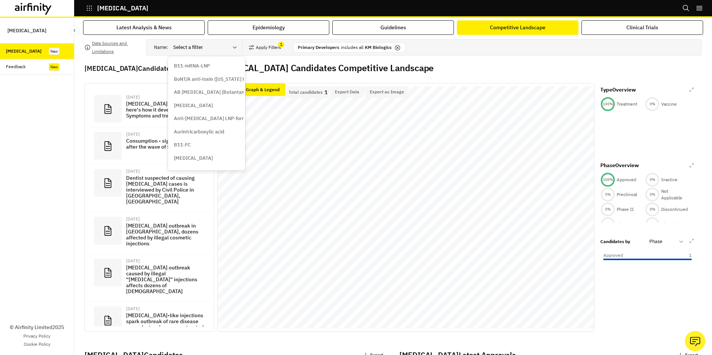
click at [211, 51] on div at bounding box center [200, 47] width 55 height 9
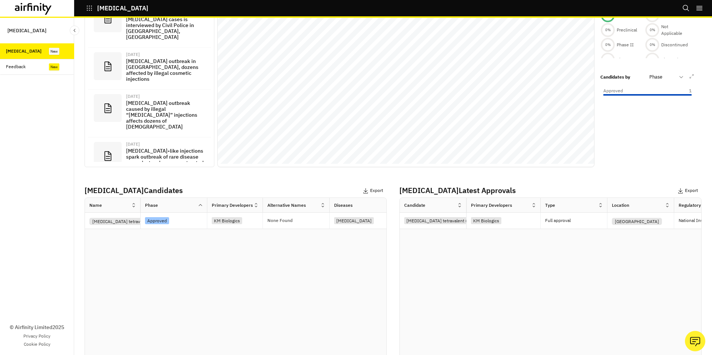
scroll to position [0, 0]
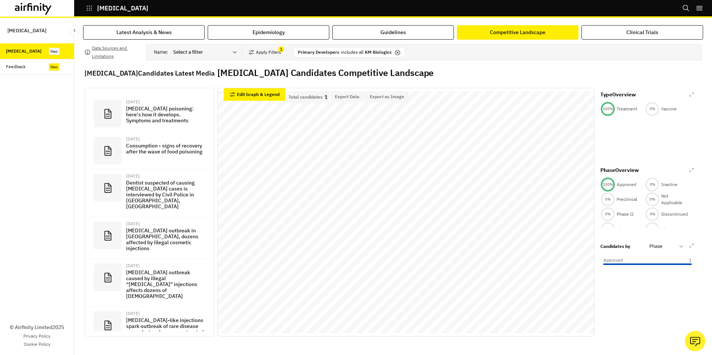
click at [207, 59] on div "Name : Select is focused ,type to refine list, press Down to open the menu, Sel…" at bounding box center [423, 52] width 555 height 16
click at [395, 53] on icon at bounding box center [397, 53] width 6 height 6
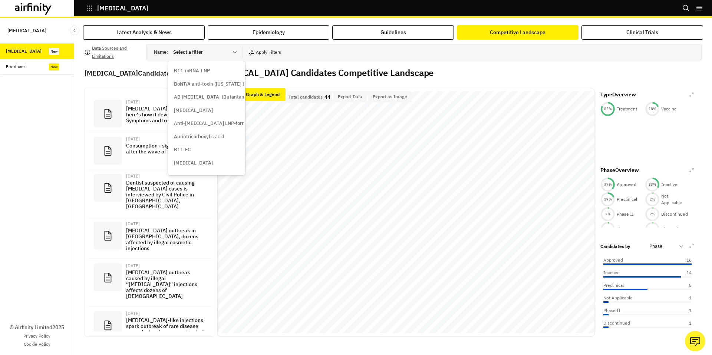
click at [192, 54] on div at bounding box center [200, 52] width 55 height 9
type input "n"
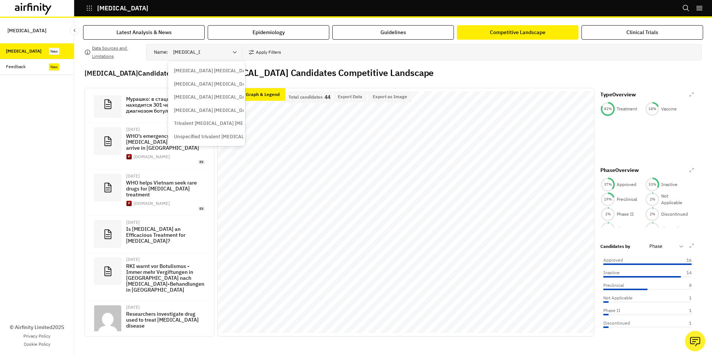
type input "[MEDICAL_DATA] an"
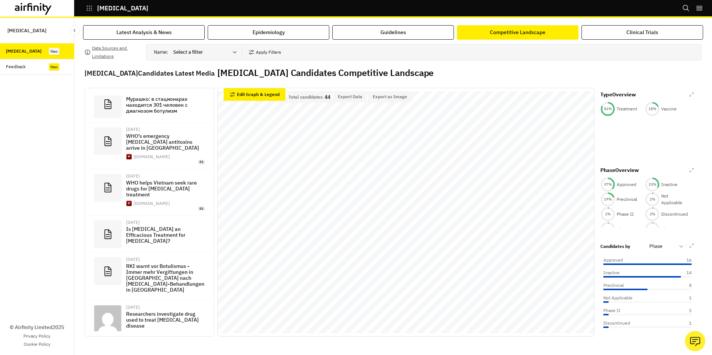
click at [248, 60] on div "Data Sources and Limitations Name : Select a filter Apply Filters [MEDICAL_DATA…" at bounding box center [393, 337] width 617 height 587
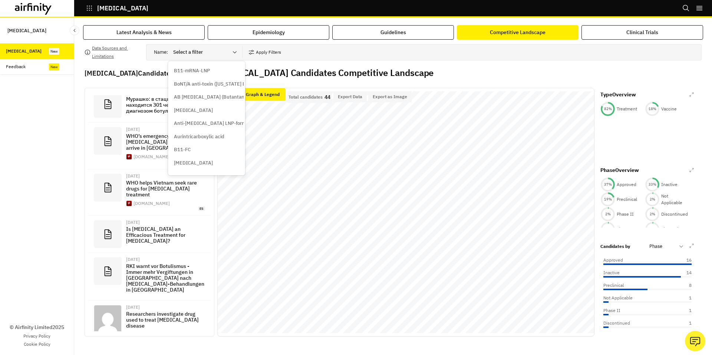
click at [198, 56] on div at bounding box center [200, 52] width 55 height 9
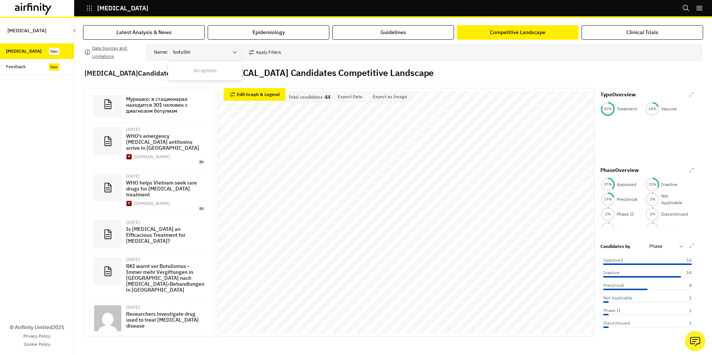
type input "botuli"
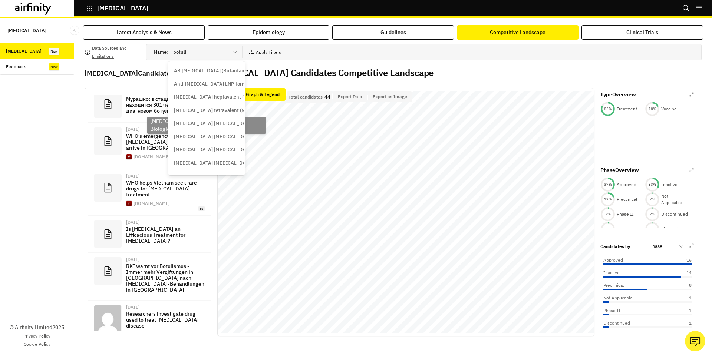
click at [209, 109] on p "[MEDICAL_DATA] tetravalent (NIID/KM Biologics)" at bounding box center [206, 110] width 65 height 7
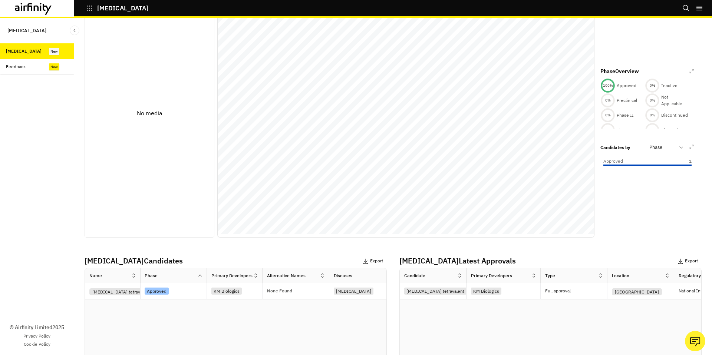
scroll to position [167, 0]
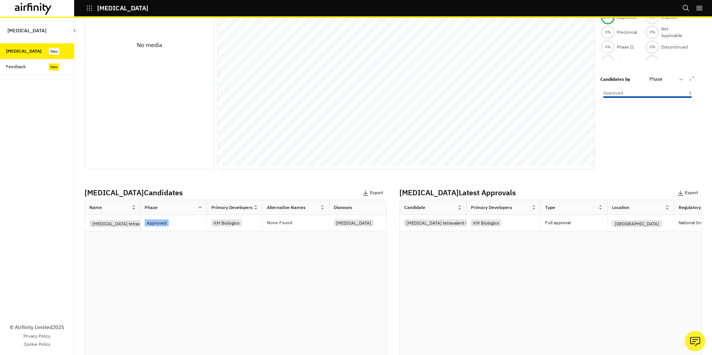
click at [32, 70] on div "Feedback" at bounding box center [37, 67] width 74 height 16
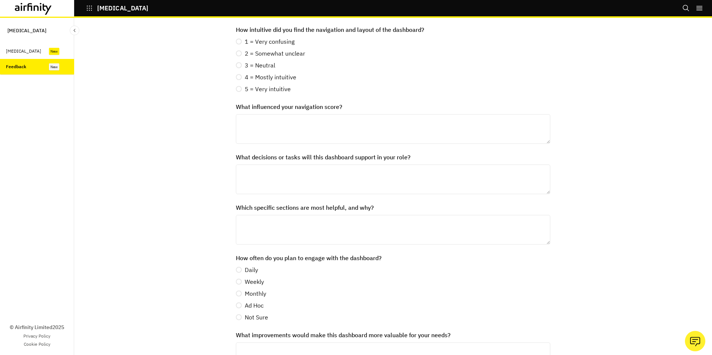
scroll to position [170, 0]
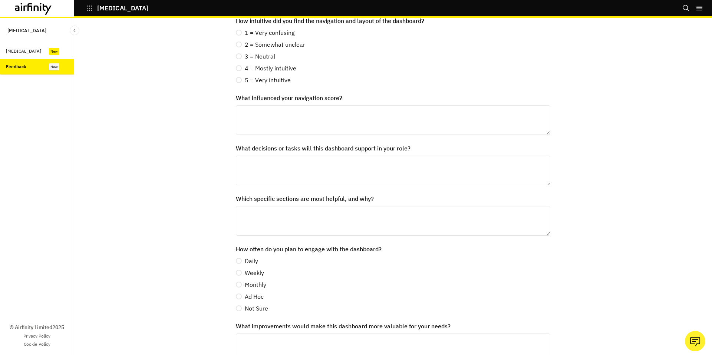
click at [268, 198] on label "Which specific sections are most helpful, and why?" at bounding box center [391, 198] width 310 height 9
click at [268, 206] on textarea "Which specific sections are most helpful, and why?" at bounding box center [393, 221] width 314 height 30
click at [268, 198] on label "Which specific sections are most helpful, and why?" at bounding box center [391, 198] width 310 height 9
click at [268, 206] on textarea "Which specific sections are most helpful, and why?" at bounding box center [393, 221] width 314 height 30
click at [268, 198] on label "Which specific sections are most helpful, and why?" at bounding box center [391, 198] width 310 height 9
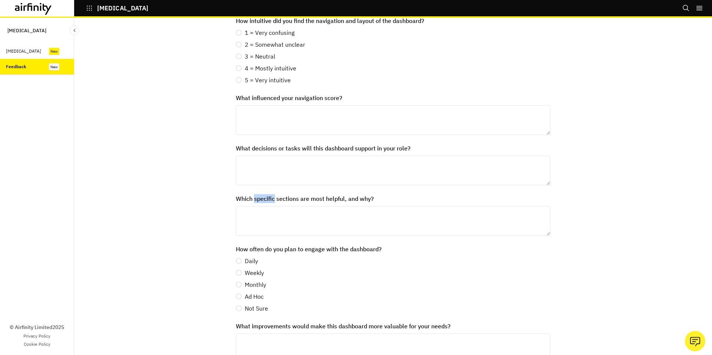
click at [268, 206] on textarea "Which specific sections are most helpful, and why?" at bounding box center [393, 221] width 314 height 30
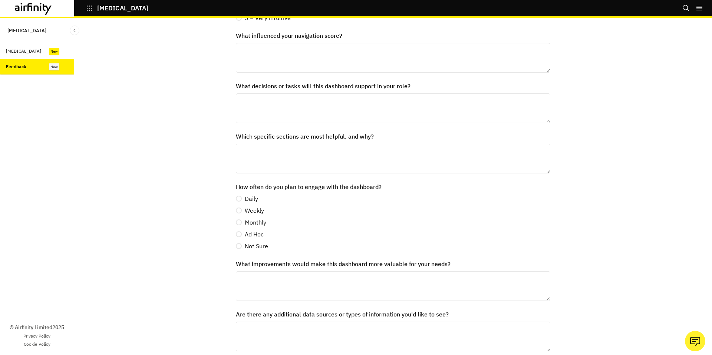
scroll to position [267, 0]
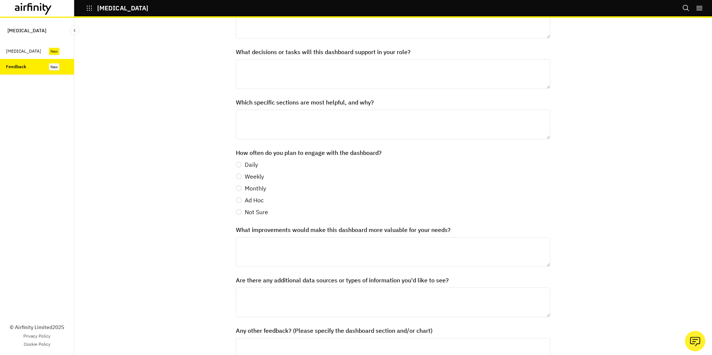
click at [191, 158] on div "General Dashboard Feedback How useful did you find this dashboard? 1 = Not usef…" at bounding box center [393, 78] width 620 height 639
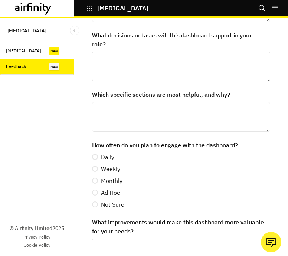
scroll to position [317, 0]
